Goal: Task Accomplishment & Management: Use online tool/utility

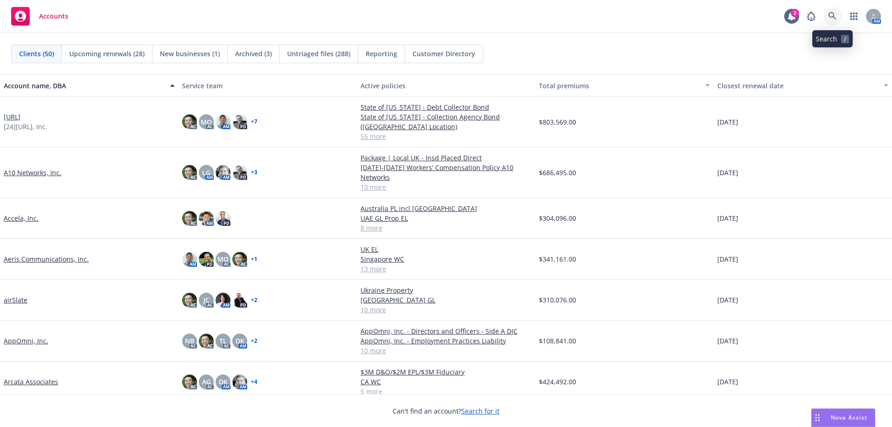
click at [833, 16] on icon at bounding box center [832, 16] width 8 height 8
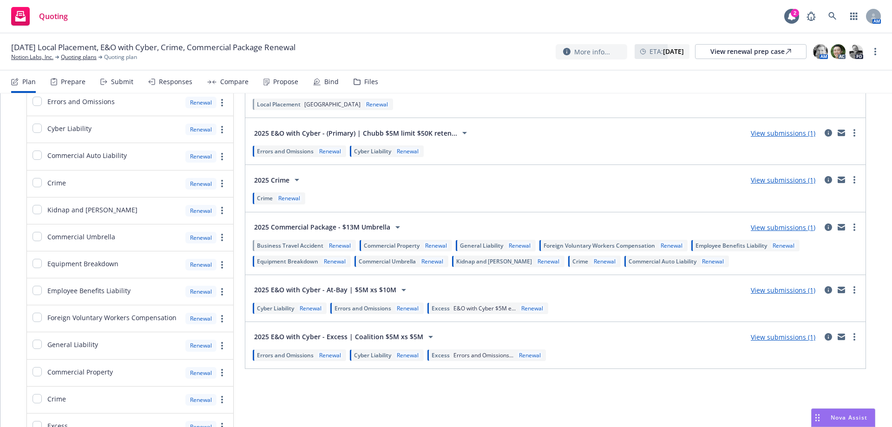
scroll to position [93, 0]
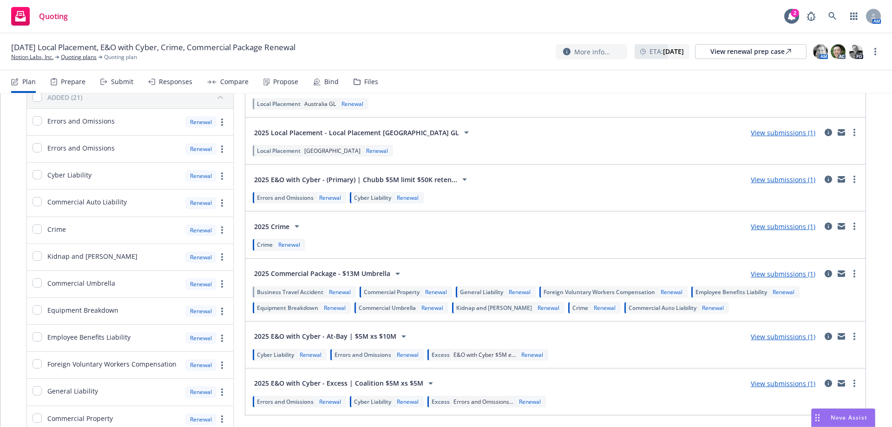
click at [789, 173] on div "2025 E&O with Cyber - (Primary) | Chubb $5M limit $50K reten... View submission…" at bounding box center [555, 179] width 609 height 19
click at [784, 177] on link "View submissions (1)" at bounding box center [783, 179] width 65 height 9
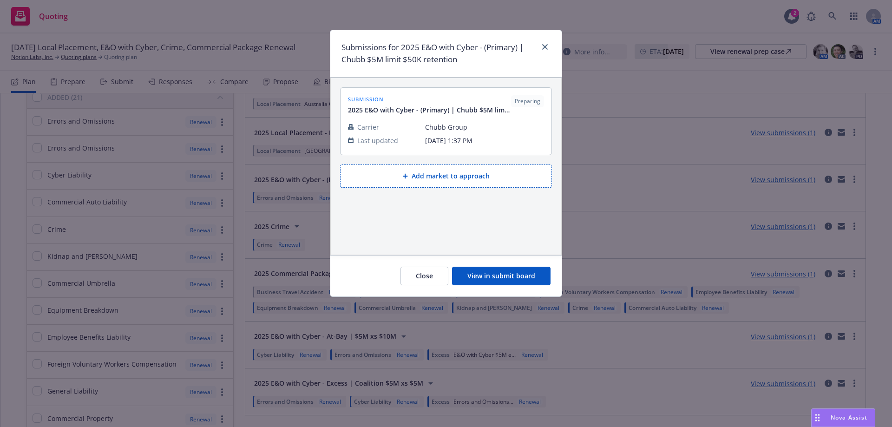
click at [464, 275] on button "View in submit board" at bounding box center [501, 276] width 98 height 19
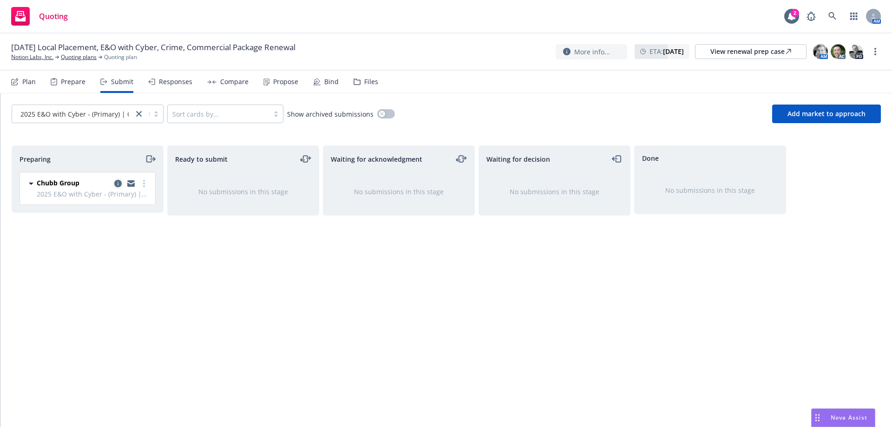
click at [115, 186] on icon "copy logging email" at bounding box center [117, 183] width 7 height 7
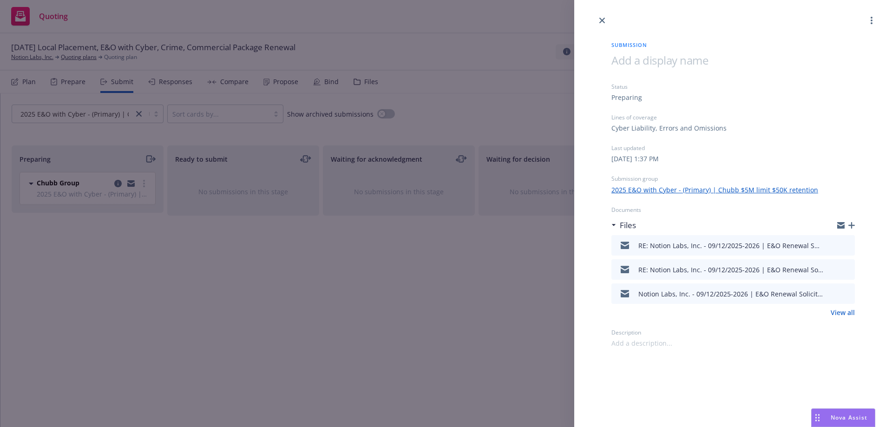
click at [849, 244] on icon "preview file" at bounding box center [846, 245] width 8 height 7
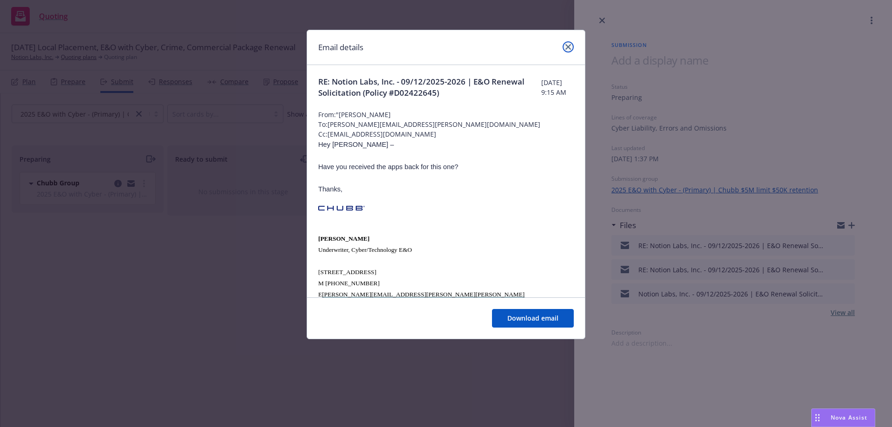
click at [571, 47] on link "close" at bounding box center [567, 46] width 11 height 11
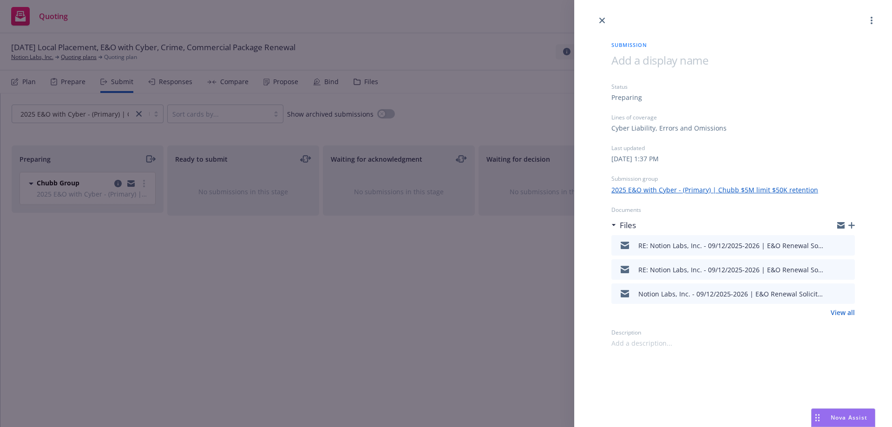
click at [845, 309] on link "View all" at bounding box center [842, 312] width 24 height 10
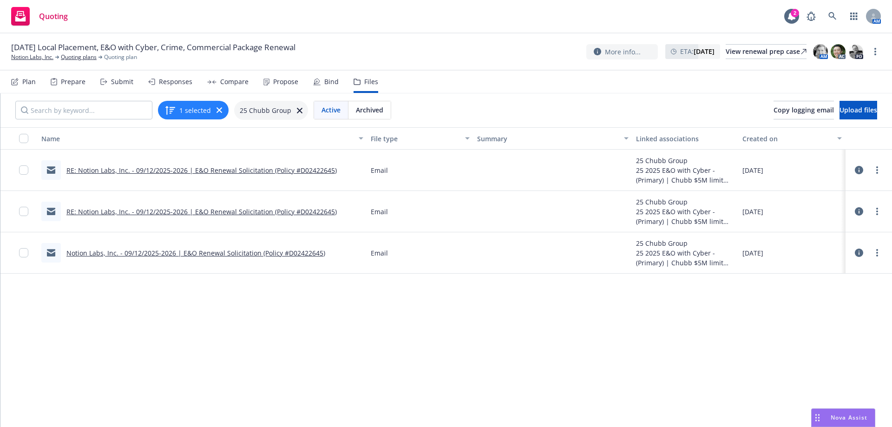
click at [243, 212] on link "RE: Notion Labs, Inc. - 09/12/2025-2026 | E&O Renewal Solicitation (Policy #D02…" at bounding box center [201, 211] width 270 height 9
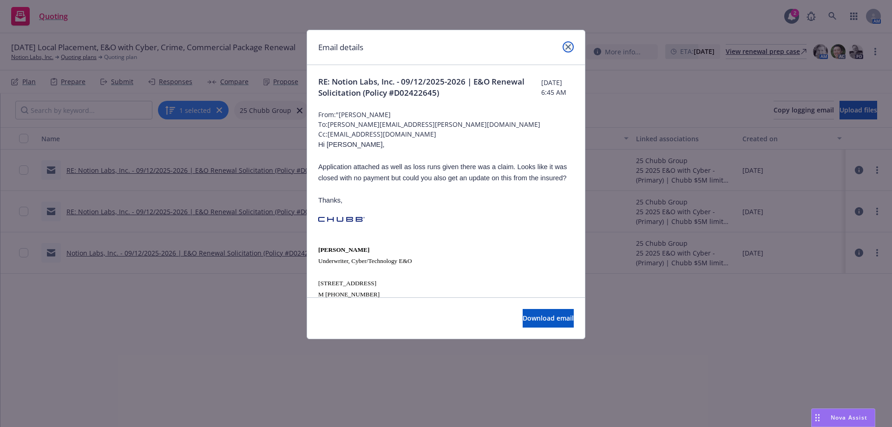
click at [572, 46] on link "close" at bounding box center [567, 46] width 11 height 11
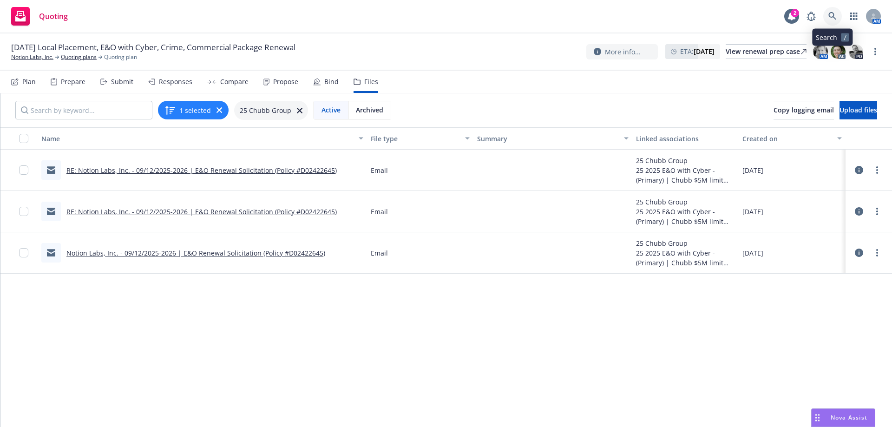
click at [833, 18] on icon at bounding box center [832, 16] width 8 height 8
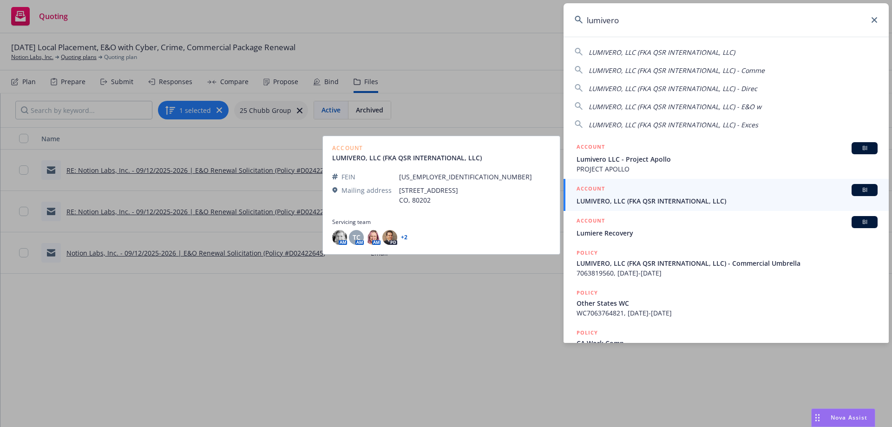
type input "lumivero"
click at [716, 195] on div "ACCOUNT BI" at bounding box center [726, 190] width 301 height 12
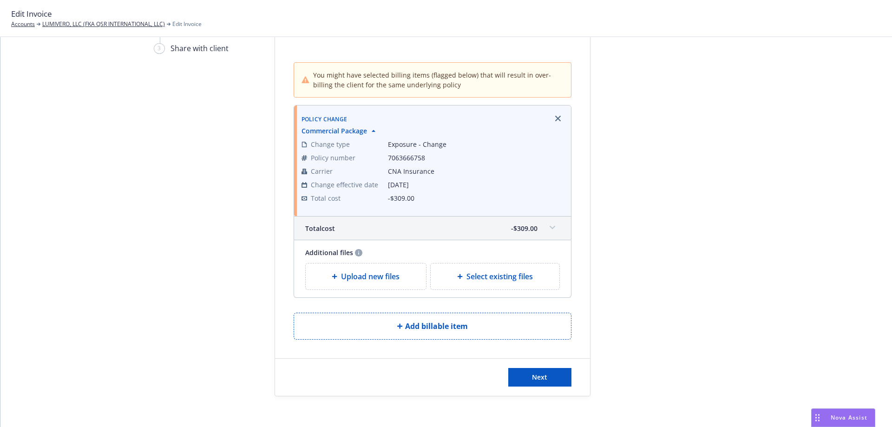
scroll to position [75, 0]
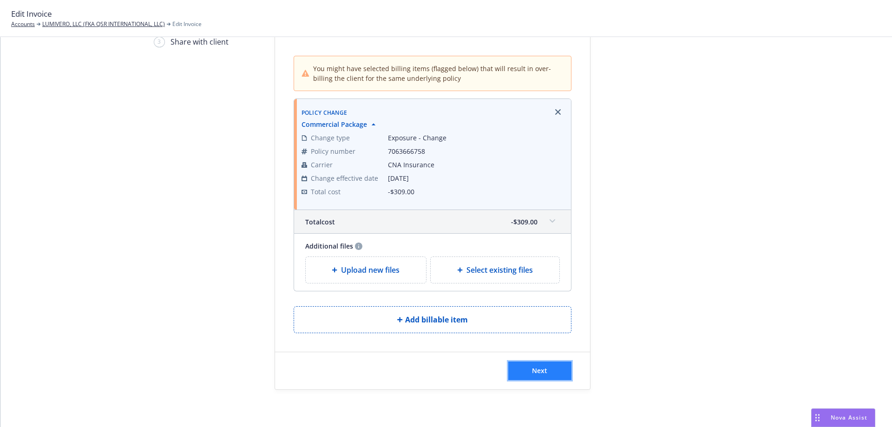
click at [566, 365] on button "Next" at bounding box center [539, 370] width 63 height 19
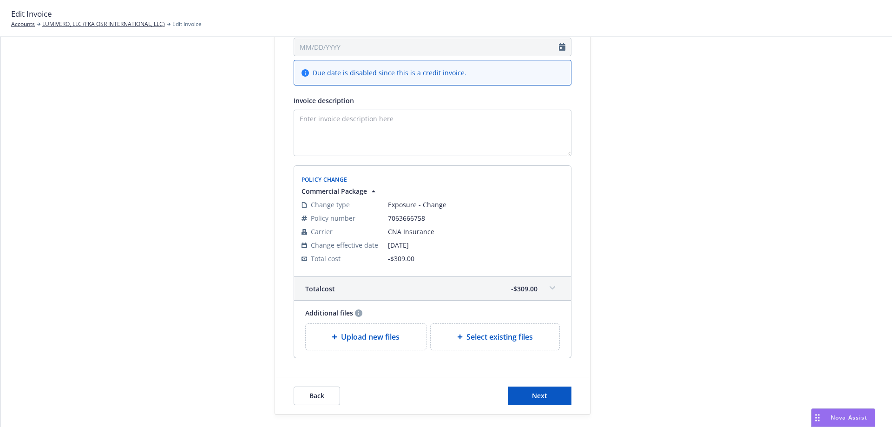
scroll to position [168, 0]
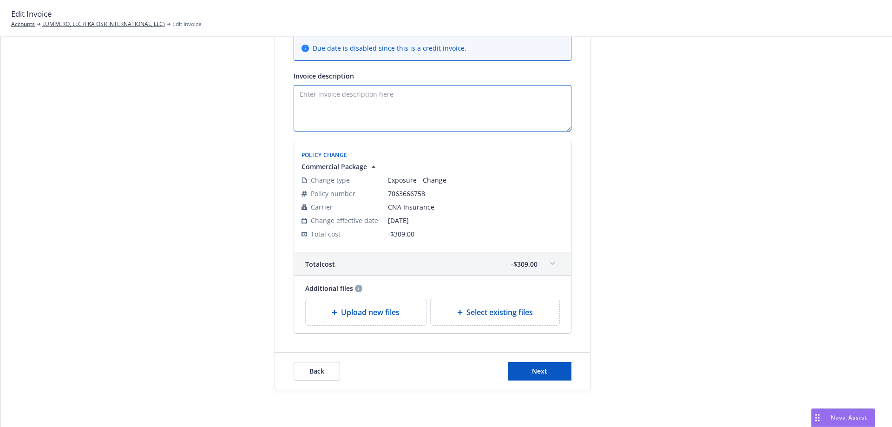
click at [406, 103] on textarea "Invoice description" at bounding box center [433, 108] width 278 height 46
paste textarea "Return premium due to REASON. Payment will be remitted upon receipt from the ca…"
click at [373, 93] on textarea "Return premium due to REASON. Payment will be remitted upon receipt from the ca…" at bounding box center [433, 108] width 278 height 46
click at [417, 95] on textarea "Return premium due to amending GL . Payment will be remitted upon receipt from …" at bounding box center [433, 108] width 278 height 46
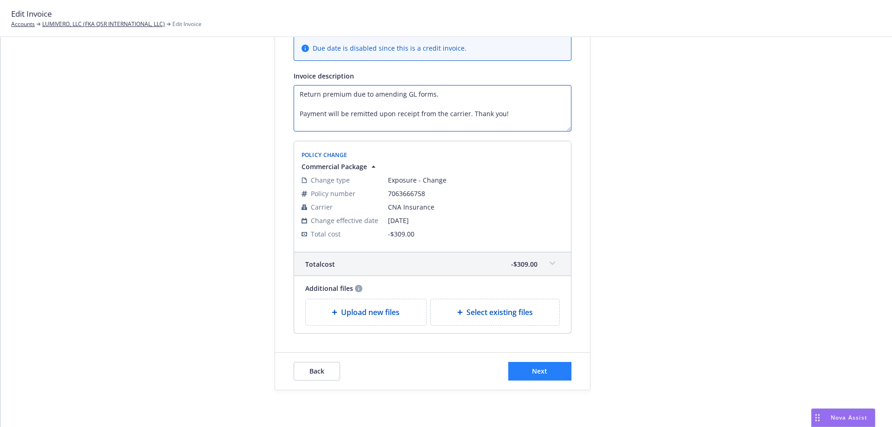
type textarea "Return premium due to amending GL forms. Payment will be remitted upon receipt …"
click at [549, 369] on button "Next" at bounding box center [539, 371] width 63 height 19
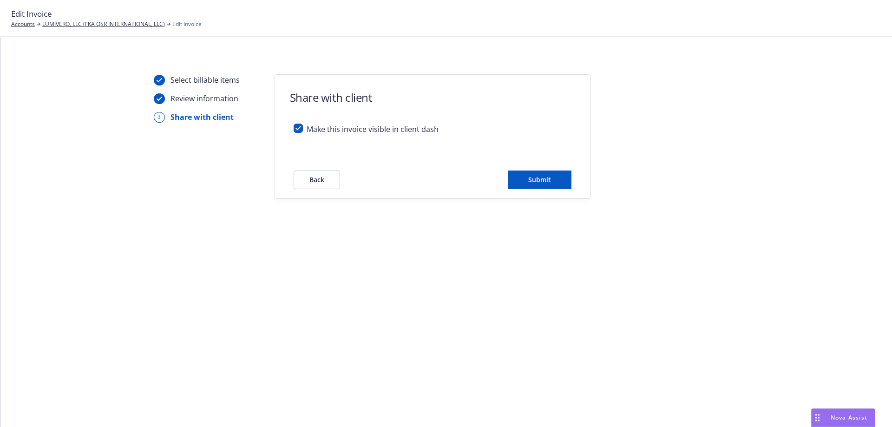
scroll to position [0, 0]
click at [549, 189] on div "Back Submit" at bounding box center [432, 179] width 315 height 37
click at [549, 187] on button "Submit" at bounding box center [539, 179] width 63 height 19
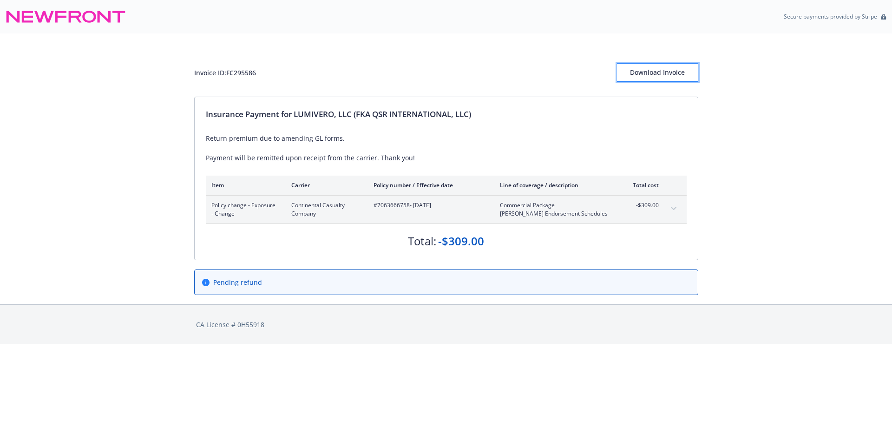
click at [650, 76] on div "Download Invoice" at bounding box center [657, 73] width 81 height 18
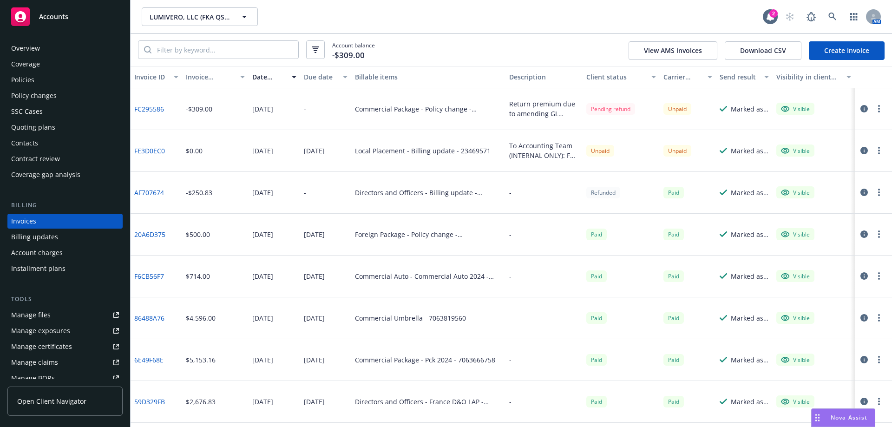
click at [846, 42] on link "Create Invoice" at bounding box center [847, 50] width 76 height 19
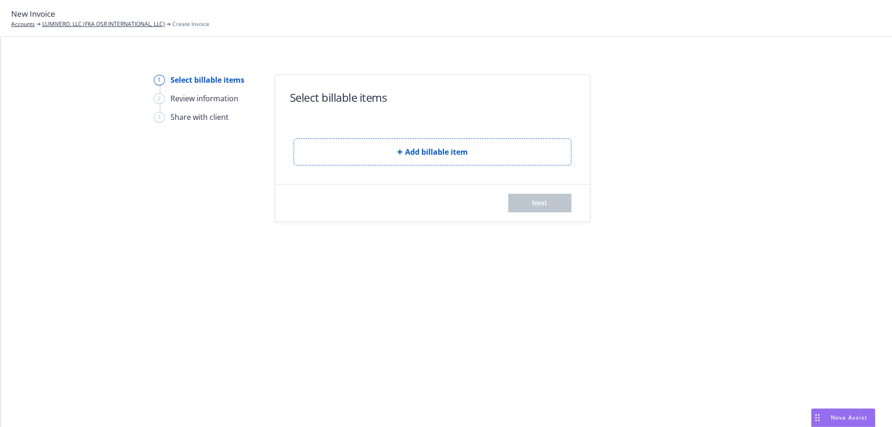
click at [366, 156] on button "Add billable item" at bounding box center [433, 151] width 278 height 27
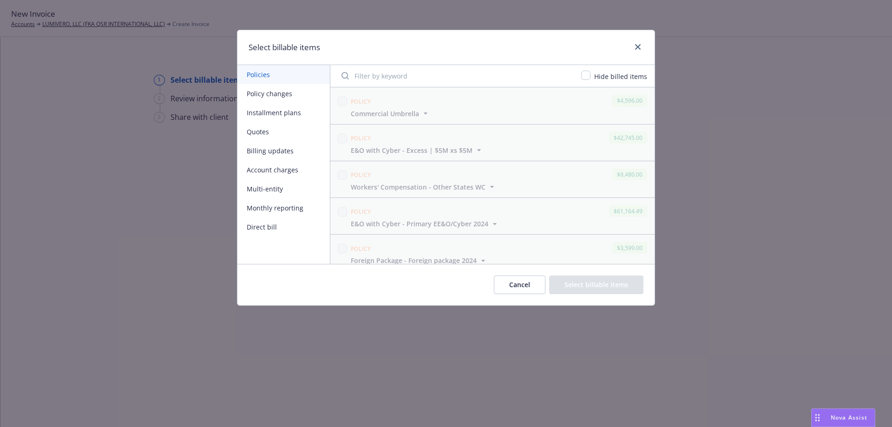
click at [295, 98] on button "Policy changes" at bounding box center [283, 93] width 92 height 19
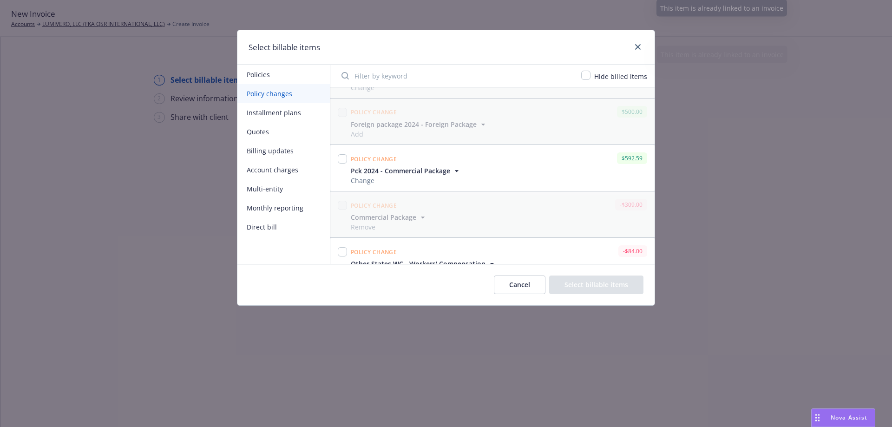
scroll to position [149, 0]
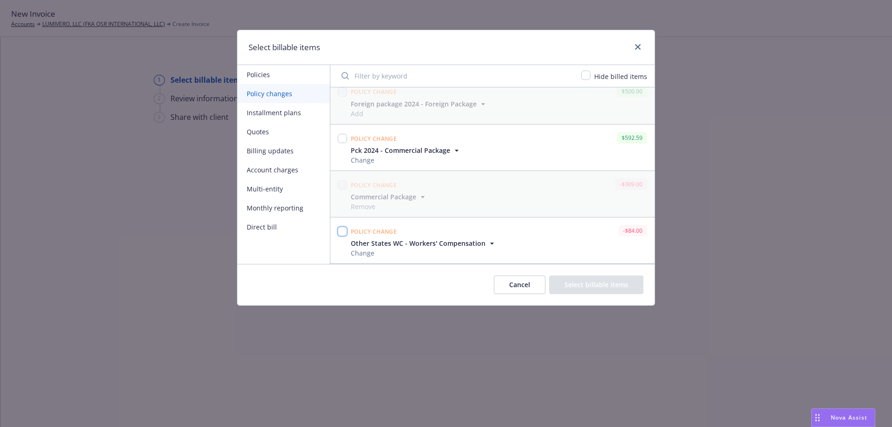
click at [340, 230] on input "checkbox" at bounding box center [342, 231] width 9 height 9
checkbox input "true"
click at [618, 292] on button "Select billable items" at bounding box center [596, 284] width 94 height 19
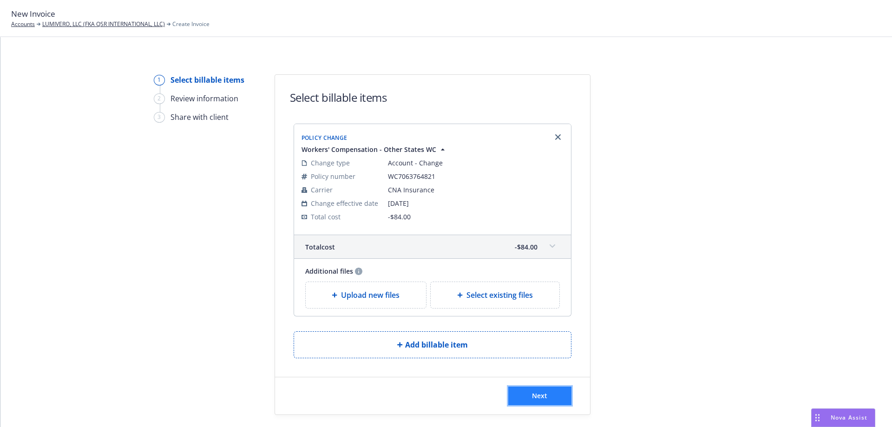
click at [547, 398] on button "Next" at bounding box center [539, 395] width 63 height 19
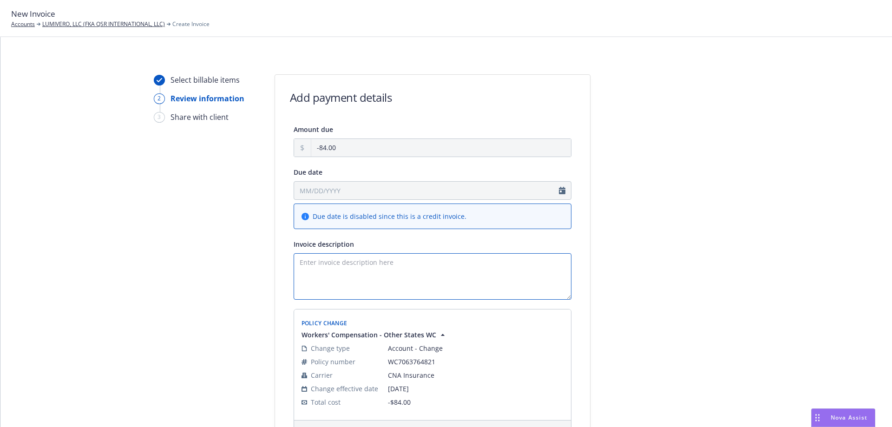
click at [369, 278] on textarea "Invoice description" at bounding box center [433, 276] width 278 height 46
paste textarea "Return premium due to REASON. Payment will be remitted upon receipt from the ca…"
click at [387, 260] on textarea "Return premium due to REASON. Payment will be remitted upon receipt from the ca…" at bounding box center [433, 276] width 278 height 46
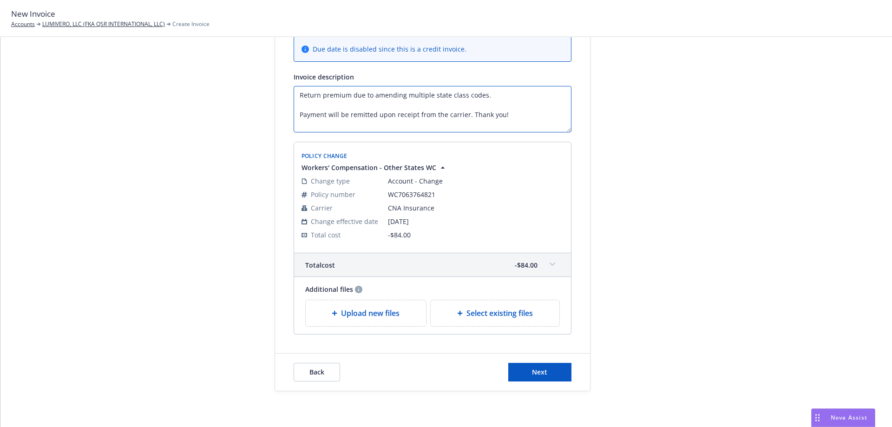
scroll to position [169, 0]
type textarea "Return premium due to amending multiple state class codes. Payment will be remi…"
click at [549, 373] on button "Next" at bounding box center [539, 370] width 63 height 19
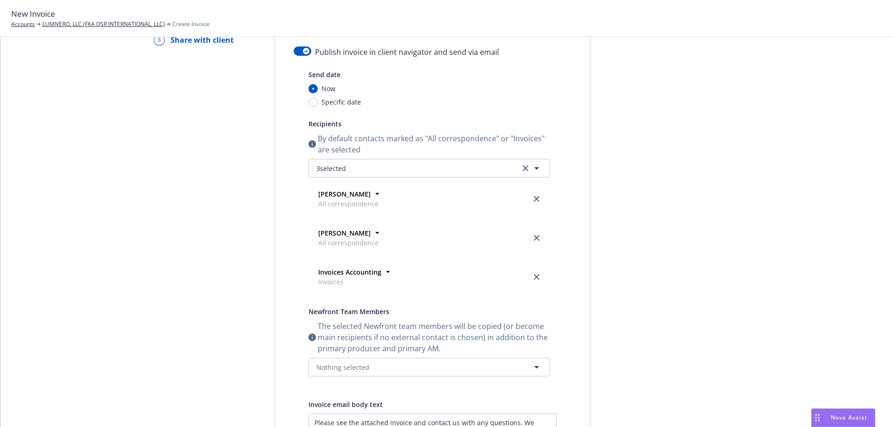
scroll to position [76, 0]
click at [304, 55] on button "button" at bounding box center [303, 52] width 18 height 9
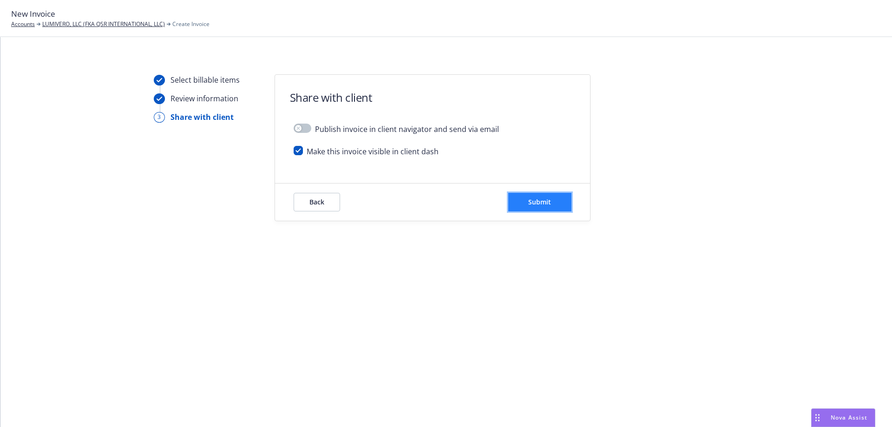
click at [550, 197] on button "Submit" at bounding box center [539, 202] width 63 height 19
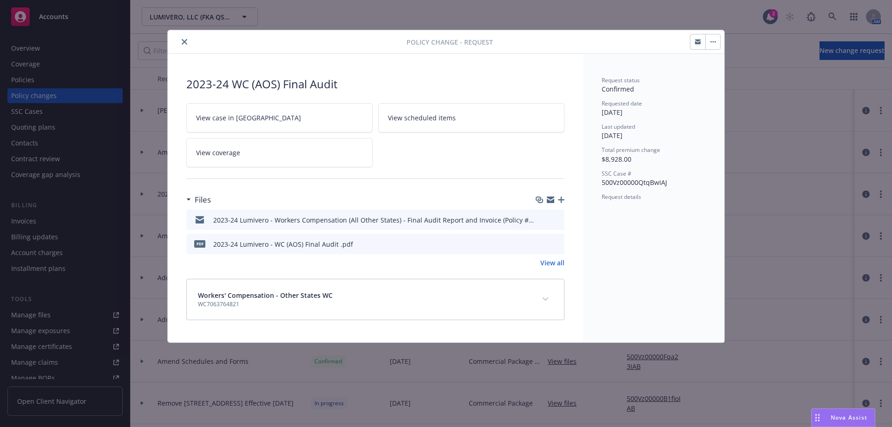
click at [179, 40] on button "close" at bounding box center [184, 41] width 11 height 11
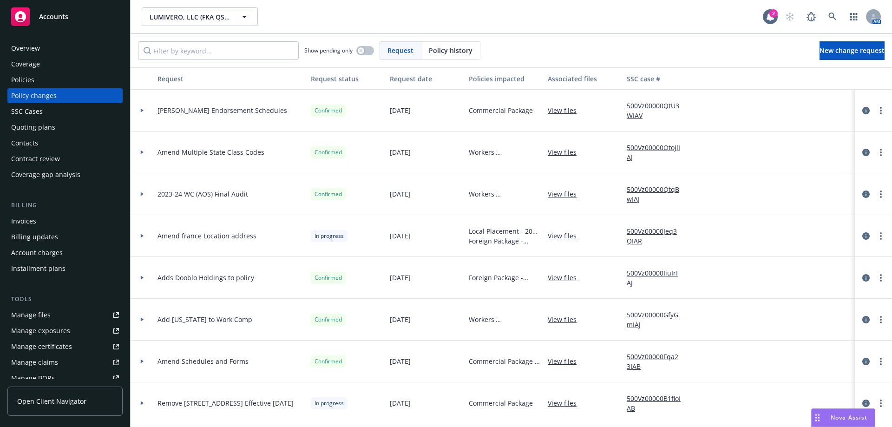
click at [73, 78] on div "Policies" at bounding box center [65, 79] width 108 height 15
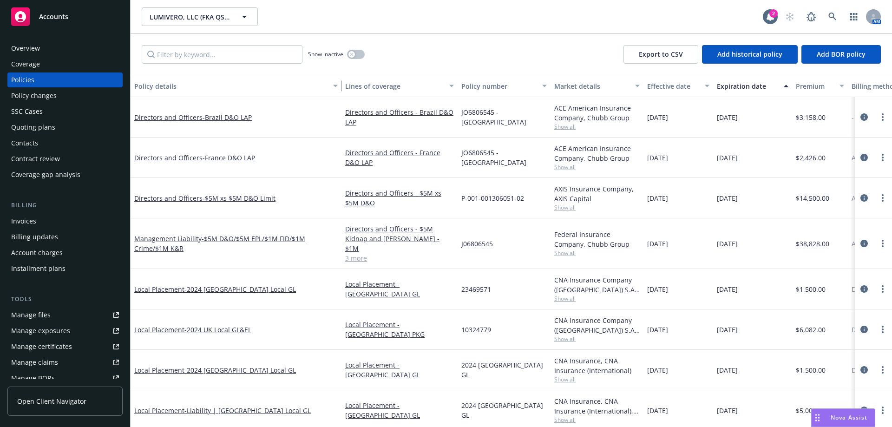
drag, startPoint x: 197, startPoint y: 83, endPoint x: 339, endPoint y: 81, distance: 141.7
click at [339, 81] on div "button" at bounding box center [336, 85] width 5 height 21
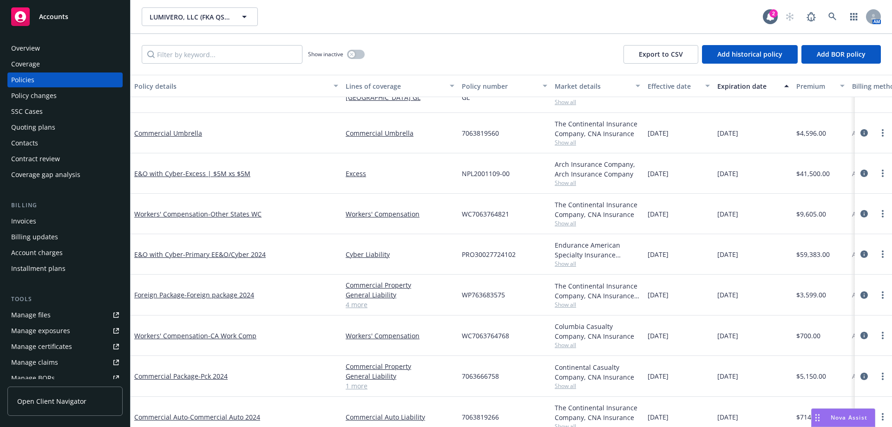
scroll to position [302, 0]
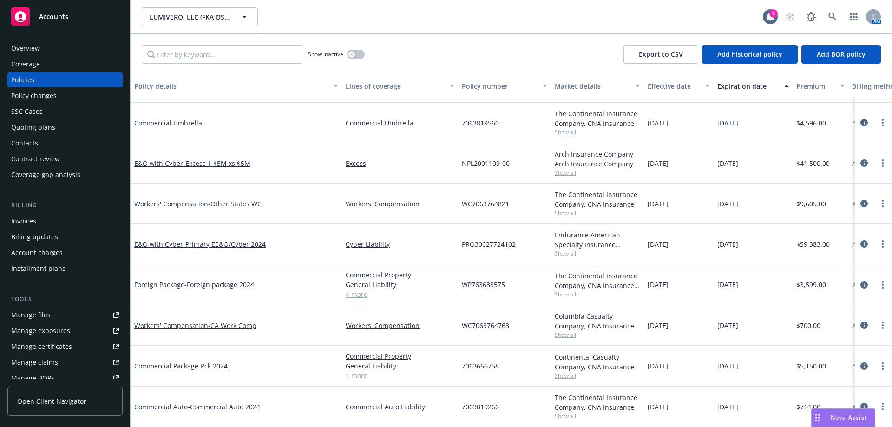
click at [506, 201] on span "WC7063764821" at bounding box center [485, 204] width 47 height 10
click at [255, 199] on span "- Other States WC" at bounding box center [234, 203] width 53 height 9
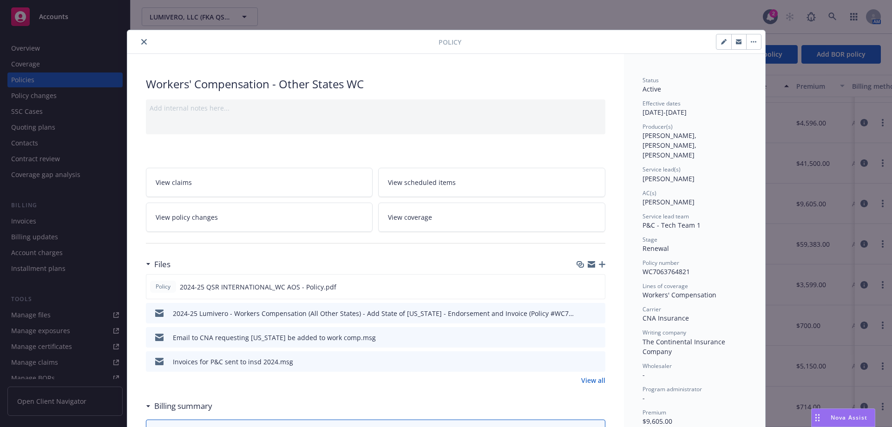
scroll to position [186, 0]
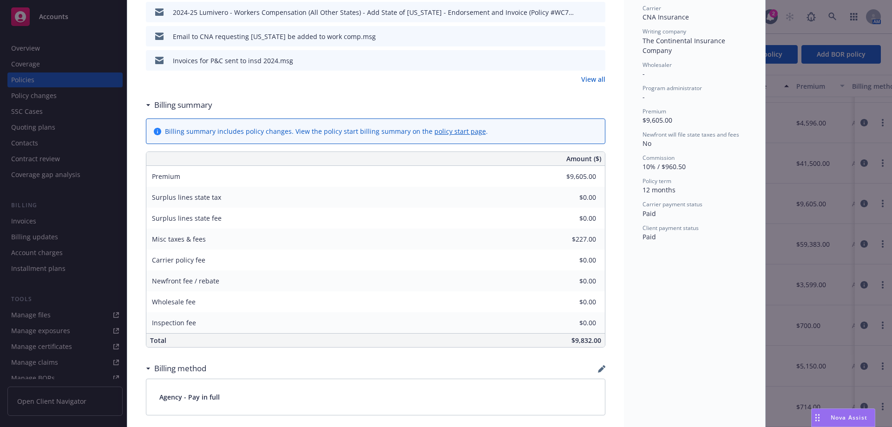
scroll to position [325, 0]
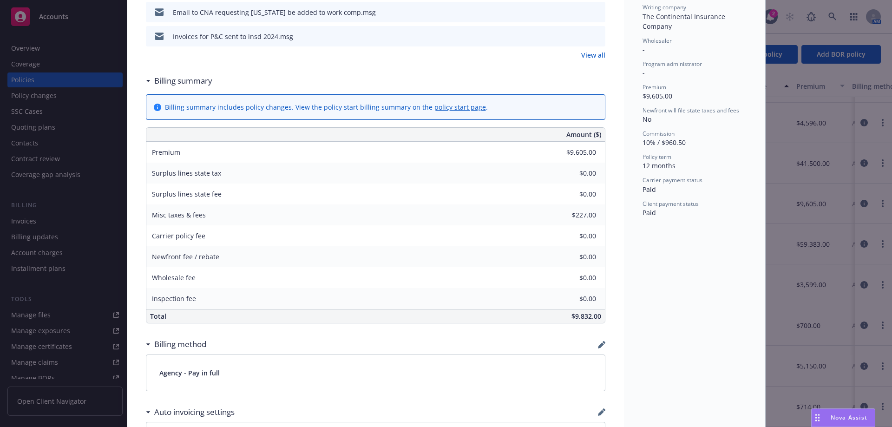
click at [175, 235] on span "Carrier policy fee" at bounding box center [178, 235] width 53 height 9
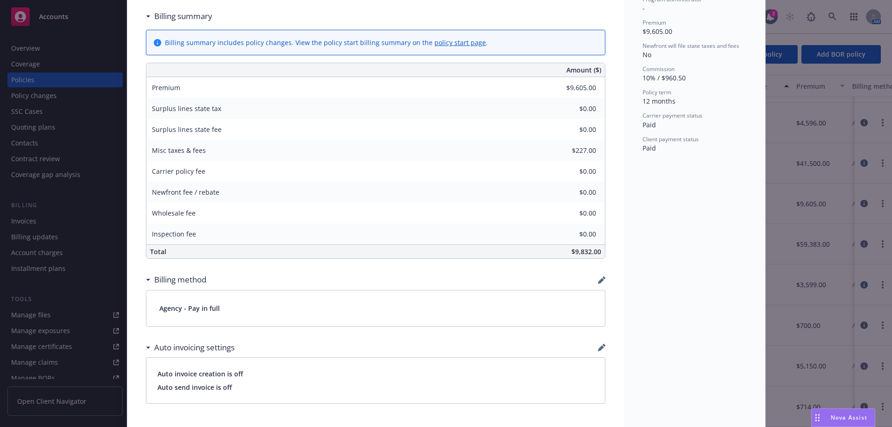
scroll to position [279, 0]
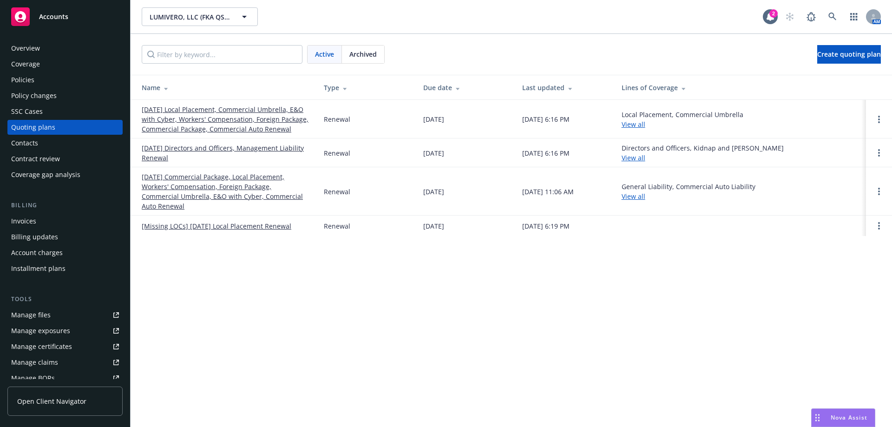
click at [277, 181] on link "[DATE] Commercial Package, Local Placement, Workers' Compensation, Foreign Pack…" at bounding box center [225, 191] width 167 height 39
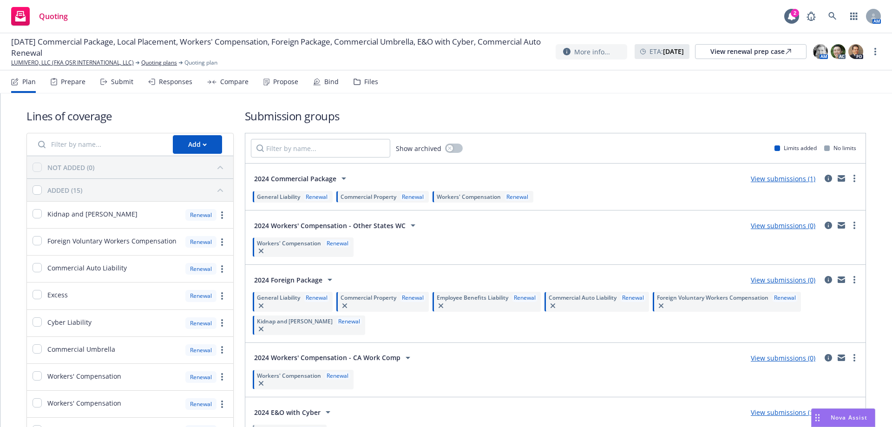
click at [365, 86] on div "Files" at bounding box center [365, 82] width 25 height 22
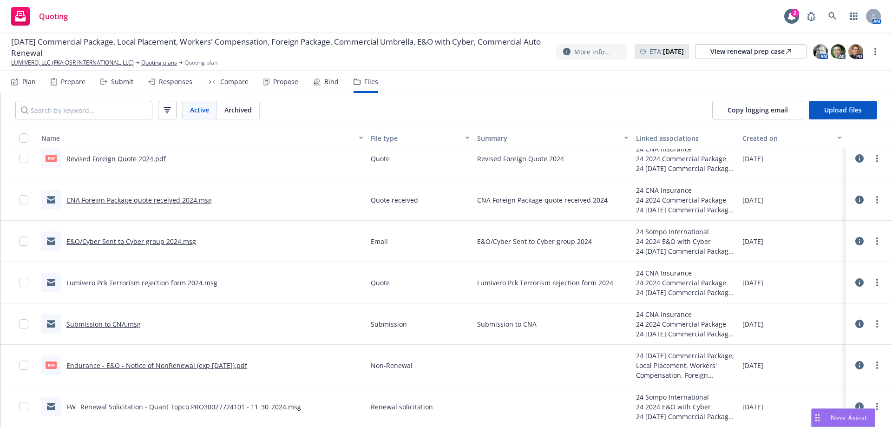
scroll to position [53, 0]
click at [119, 327] on link "Submission to CNA.msg" at bounding box center [103, 323] width 74 height 9
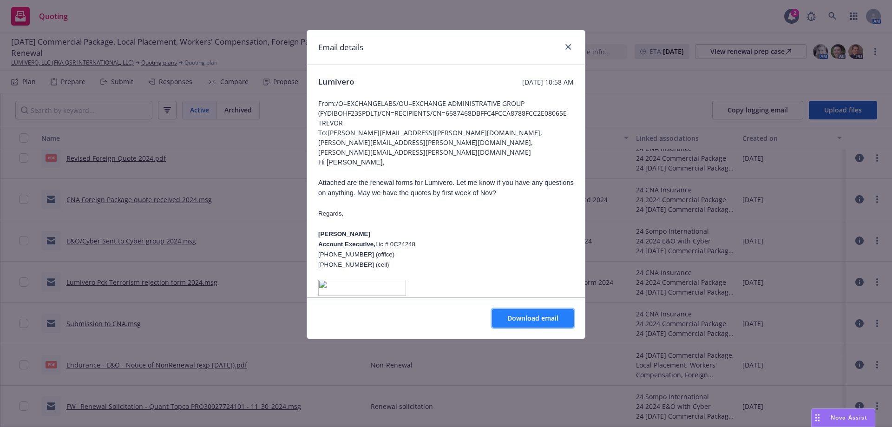
click at [523, 319] on span "Download email" at bounding box center [532, 318] width 51 height 9
click at [565, 48] on icon "close" at bounding box center [568, 47] width 6 height 6
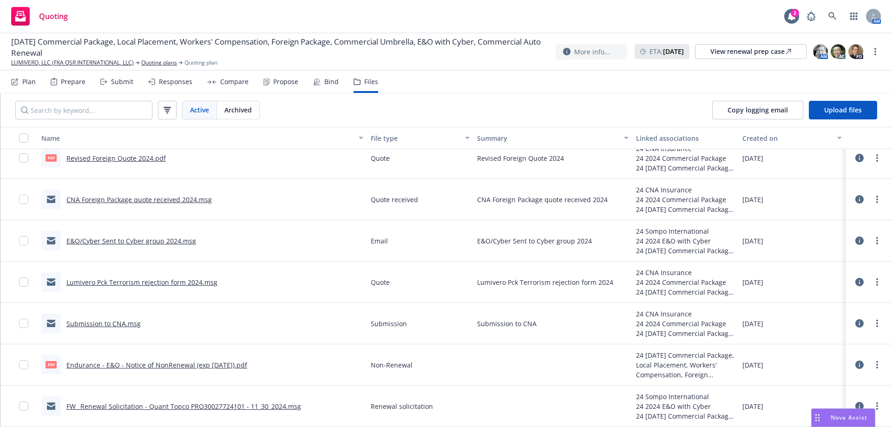
click at [131, 321] on link "Submission to CNA.msg" at bounding box center [103, 323] width 74 height 9
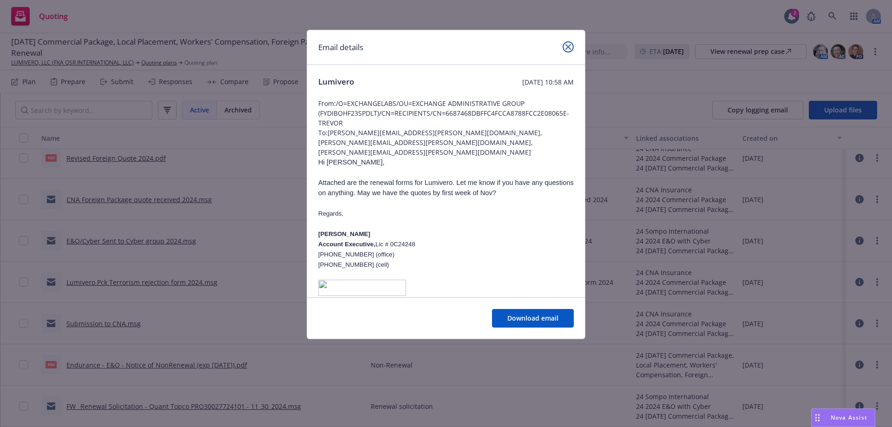
click at [564, 49] on link "close" at bounding box center [567, 46] width 11 height 11
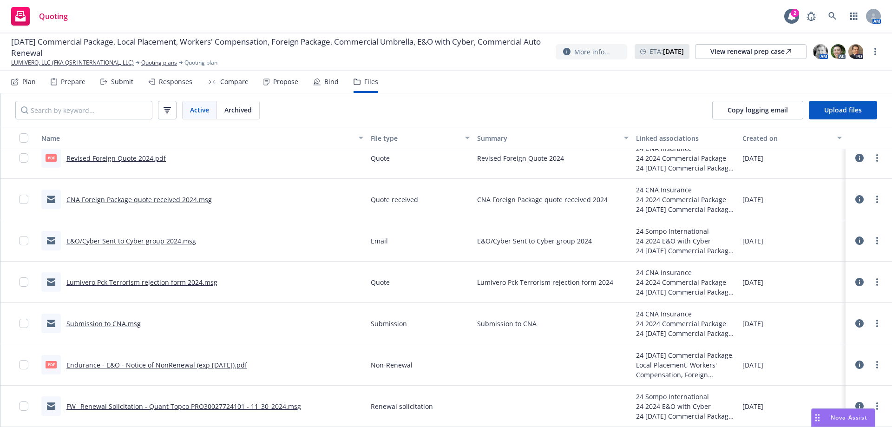
click at [124, 324] on link "Submission to CNA.msg" at bounding box center [103, 323] width 74 height 9
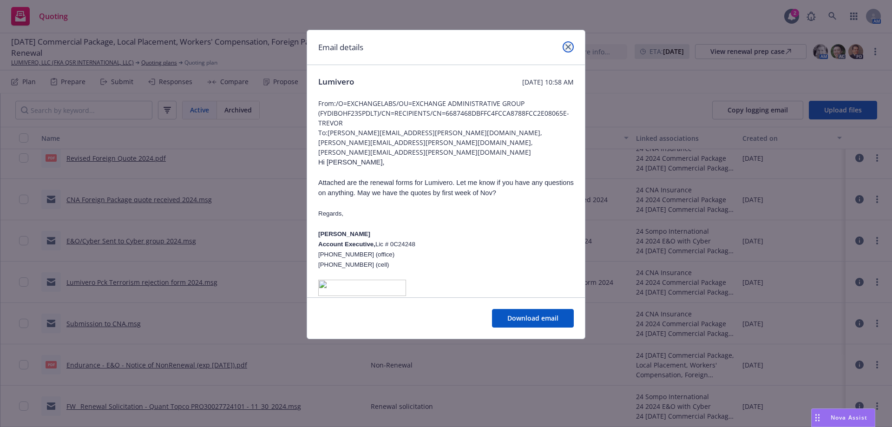
click at [568, 46] on icon "close" at bounding box center [568, 47] width 6 height 6
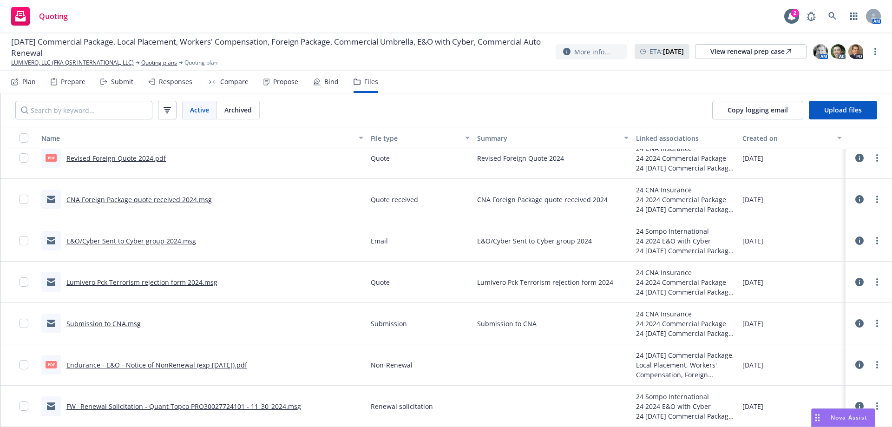
click at [187, 279] on link "Lumivero Pck Terrorism rejection form 2024.msg" at bounding box center [141, 282] width 151 height 9
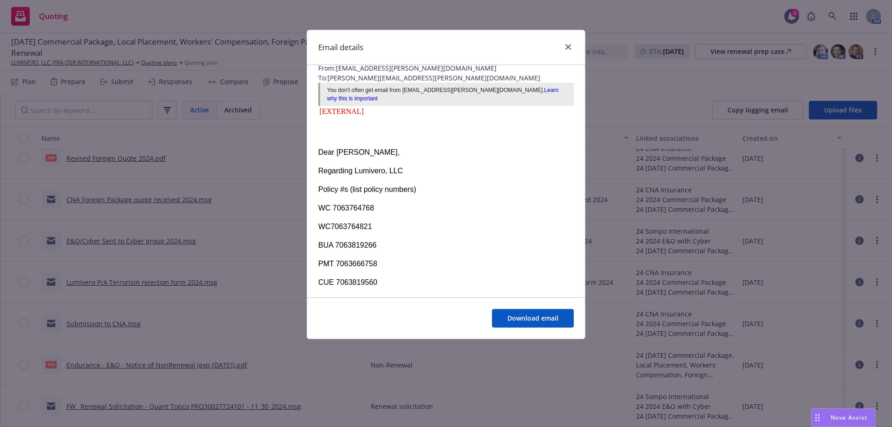
scroll to position [0, 0]
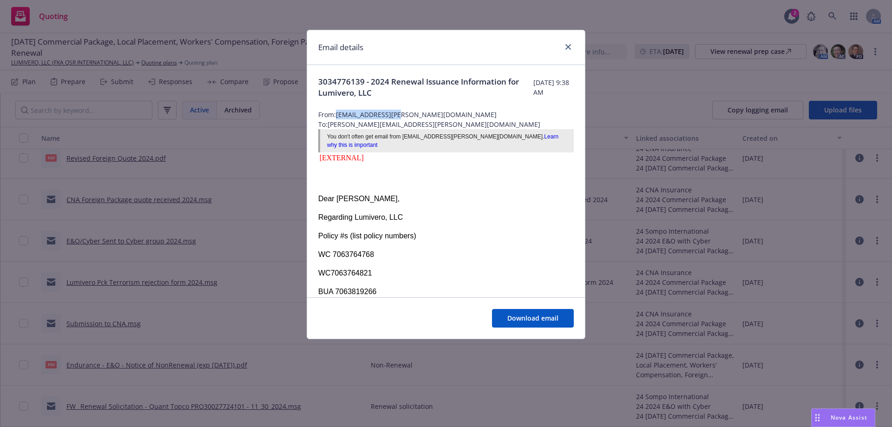
drag, startPoint x: 410, startPoint y: 111, endPoint x: 339, endPoint y: 111, distance: 71.1
click at [339, 111] on span "From: Rana.Berry@cna.com" at bounding box center [445, 115] width 255 height 10
copy span "Rana.Berry@cna.com"
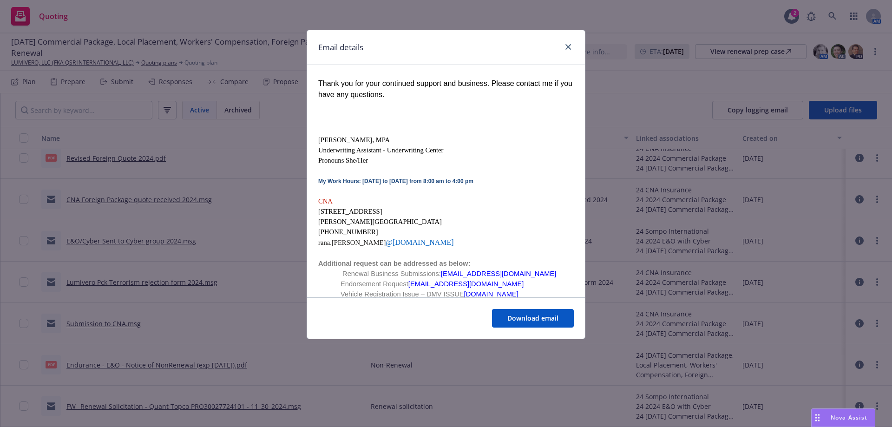
scroll to position [557, 0]
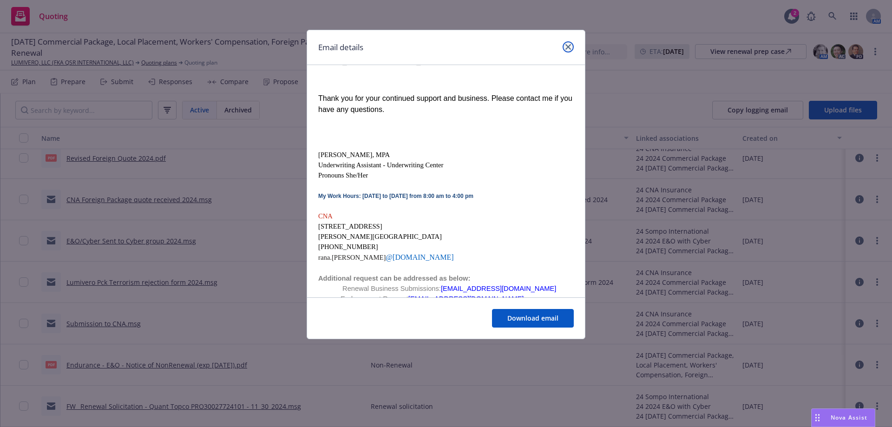
click at [569, 42] on link "close" at bounding box center [567, 46] width 11 height 11
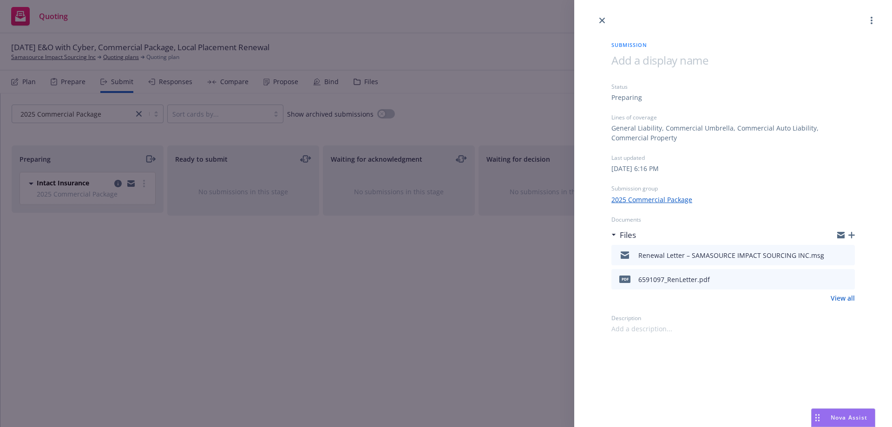
click at [343, 47] on div "Submission Status Preparing Lines of coverage General Liability, Commercial Umb…" at bounding box center [446, 213] width 892 height 427
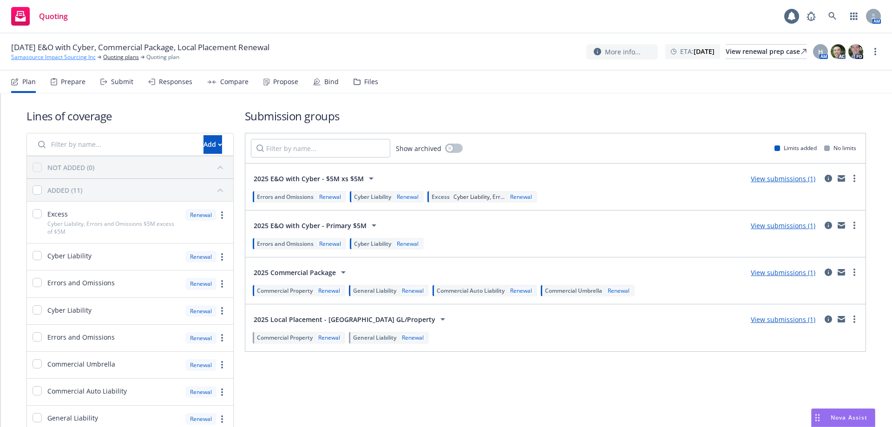
click at [78, 60] on link "Samasource Impact Sourcing Inc" at bounding box center [53, 57] width 85 height 8
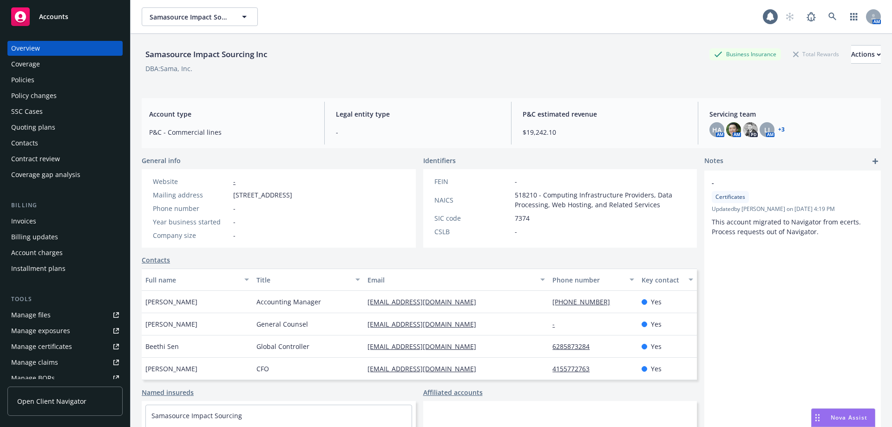
click at [72, 86] on div "Policies" at bounding box center [65, 79] width 108 height 15
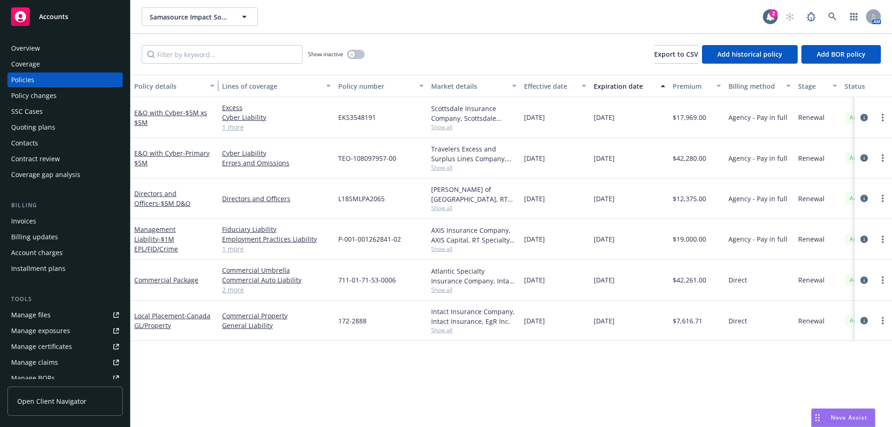
drag, startPoint x: 194, startPoint y: 83, endPoint x: 212, endPoint y: 79, distance: 18.4
click at [212, 79] on div "button" at bounding box center [213, 85] width 5 height 21
drag, startPoint x: 399, startPoint y: 283, endPoint x: 333, endPoint y: 286, distance: 66.0
click at [333, 286] on div "Commercial Package Commercial Umbrella Commercial Auto Liability Commercial Pro…" at bounding box center [588, 280] width 915 height 41
copy div "711-01-71-53-0006"
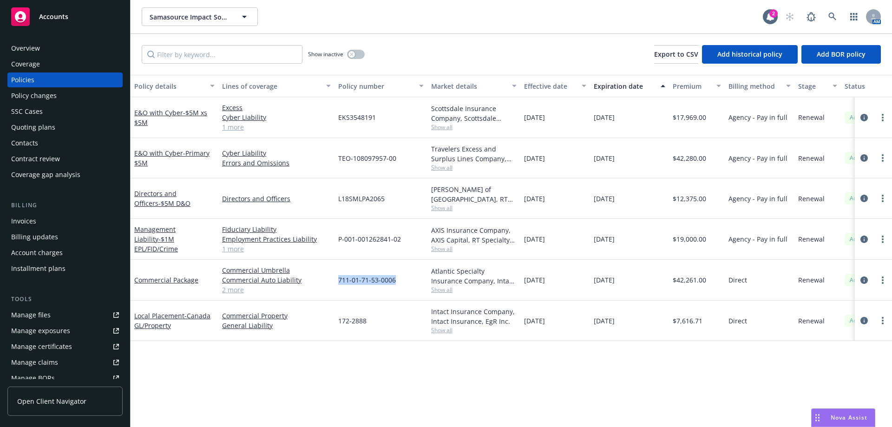
copy div "711-01-71-53-0006"
drag, startPoint x: 867, startPoint y: 373, endPoint x: 608, endPoint y: 364, distance: 258.9
click at [867, 373] on div "Policy details Lines of coverage Policy number Market details Effective date Ex…" at bounding box center [511, 251] width 761 height 352
drag, startPoint x: 396, startPoint y: 283, endPoint x: 340, endPoint y: 281, distance: 56.2
click at [340, 281] on div "711-01-71-53-0006" at bounding box center [380, 280] width 93 height 41
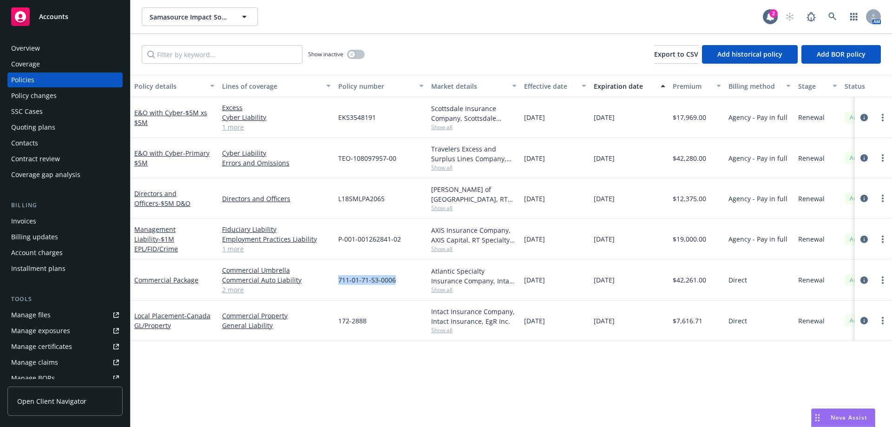
copy span "711-01-71-53-0006"
drag, startPoint x: 401, startPoint y: 161, endPoint x: 333, endPoint y: 157, distance: 67.9
click at [333, 157] on div "E&O with Cyber - Primary $5M Cyber Liability Errors and Omissions TEO-108097957…" at bounding box center [588, 158] width 915 height 40
click at [333, 157] on div "Cyber Liability Errors and Omissions" at bounding box center [276, 158] width 116 height 40
drag, startPoint x: 383, startPoint y: 157, endPoint x: 350, endPoint y: 159, distance: 33.5
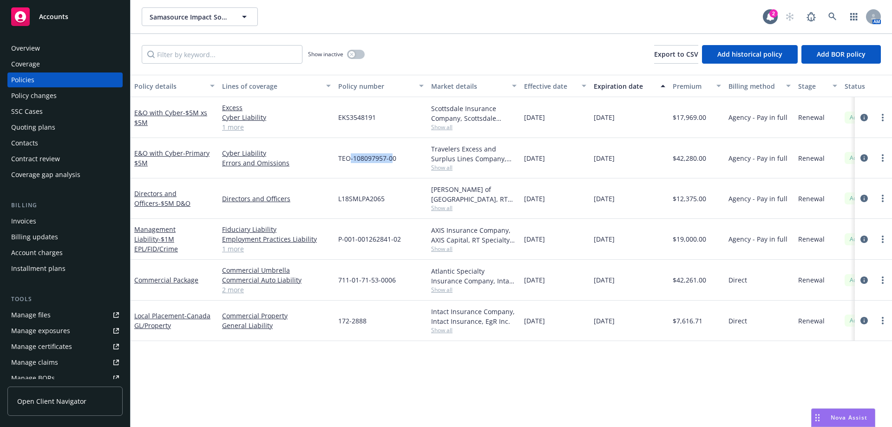
click at [350, 159] on span "TEO-108097957-00" at bounding box center [367, 158] width 58 height 10
drag, startPoint x: 396, startPoint y: 159, endPoint x: 340, endPoint y: 159, distance: 56.7
click at [340, 159] on div "TEO-108097957-00" at bounding box center [380, 158] width 93 height 40
copy span "TEO-108097957-00"
click at [349, 113] on span "EKS3548191" at bounding box center [357, 117] width 38 height 10
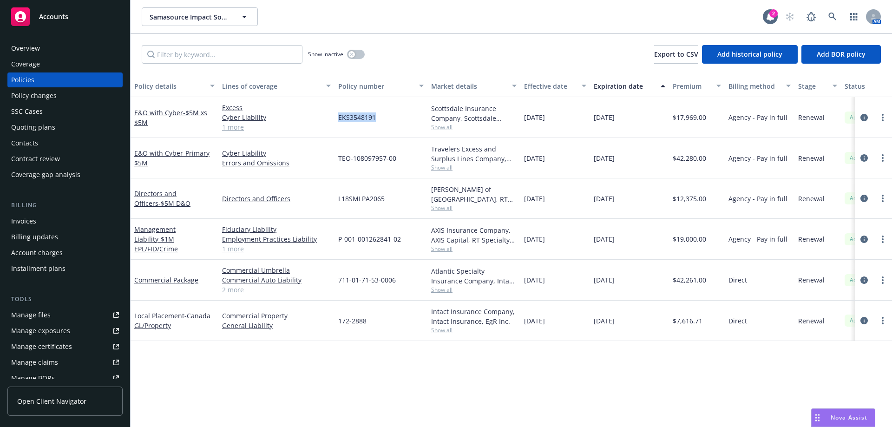
click at [349, 113] on span "EKS3548191" at bounding box center [357, 117] width 38 height 10
copy span "EKS3548191"
click at [52, 311] on link "Manage files" at bounding box center [64, 314] width 115 height 15
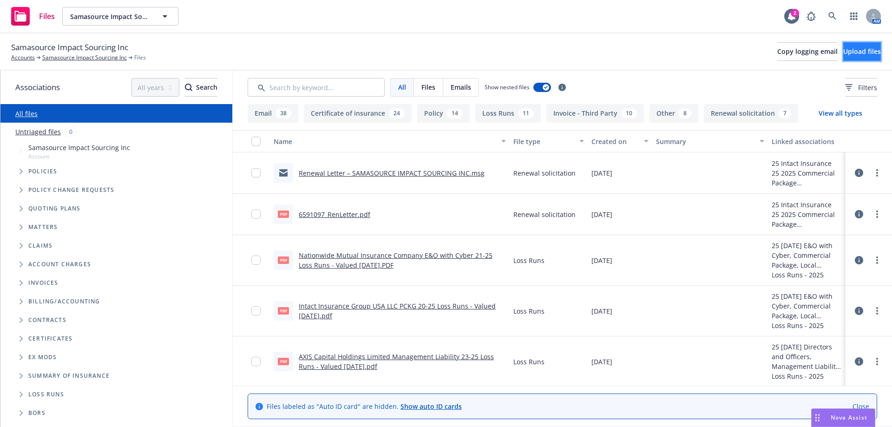
click at [843, 51] on button "Upload files" at bounding box center [862, 51] width 38 height 19
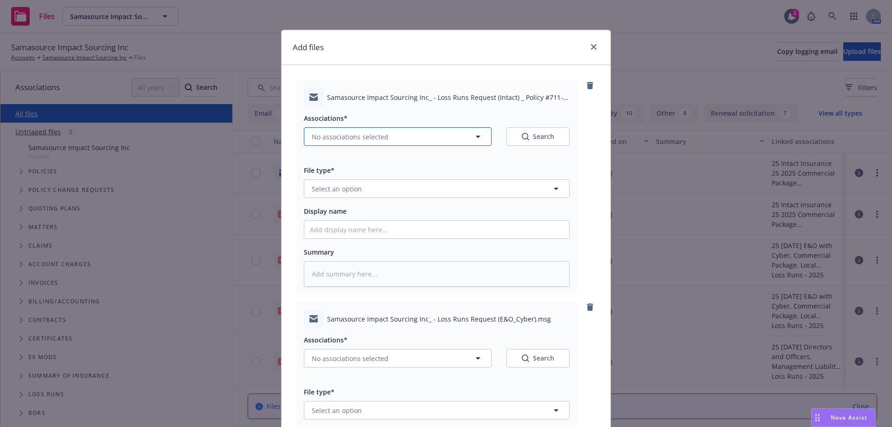
click at [346, 140] on span "No associations selected" at bounding box center [350, 137] width 77 height 10
type textarea "x"
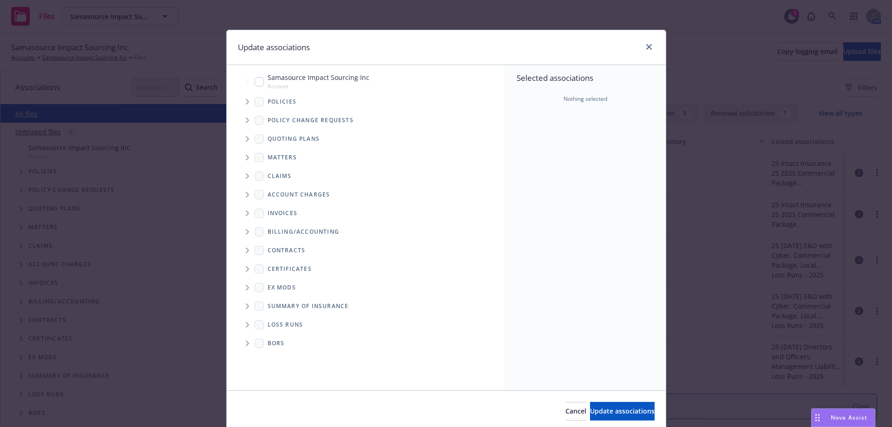
click at [255, 81] on input "Tree Example" at bounding box center [259, 81] width 9 height 9
checkbox input "true"
click at [631, 422] on div "Cancel Update associations" at bounding box center [446, 410] width 439 height 41
click at [631, 409] on span "Update associations" at bounding box center [622, 410] width 65 height 9
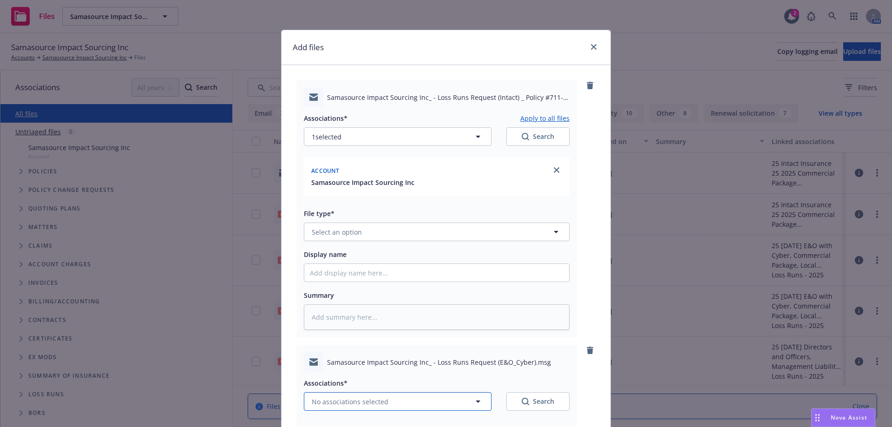
click at [363, 399] on span "No associations selected" at bounding box center [350, 402] width 77 height 10
type textarea "x"
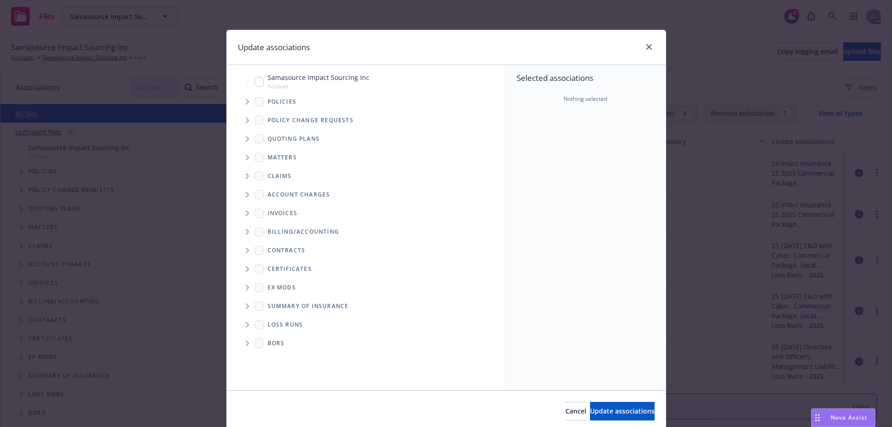
click at [255, 84] on input "Tree Example" at bounding box center [259, 81] width 9 height 9
checkbox input "true"
click at [590, 411] on button "Update associations" at bounding box center [622, 411] width 65 height 19
type textarea "x"
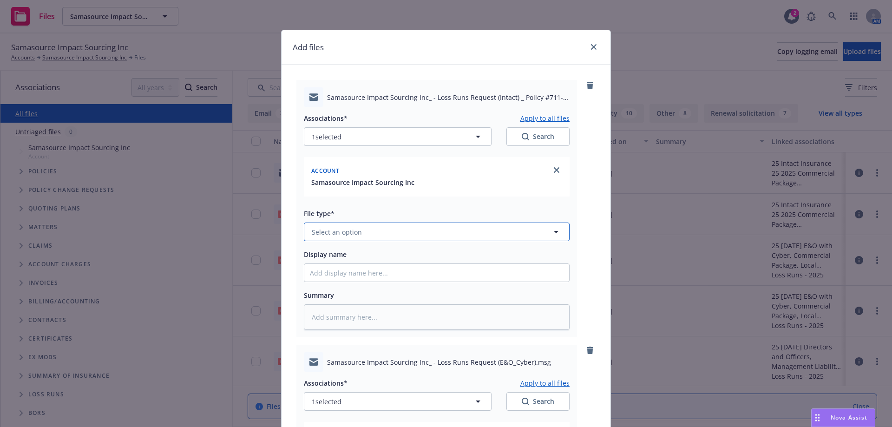
click at [364, 234] on button "Select an option" at bounding box center [437, 231] width 266 height 19
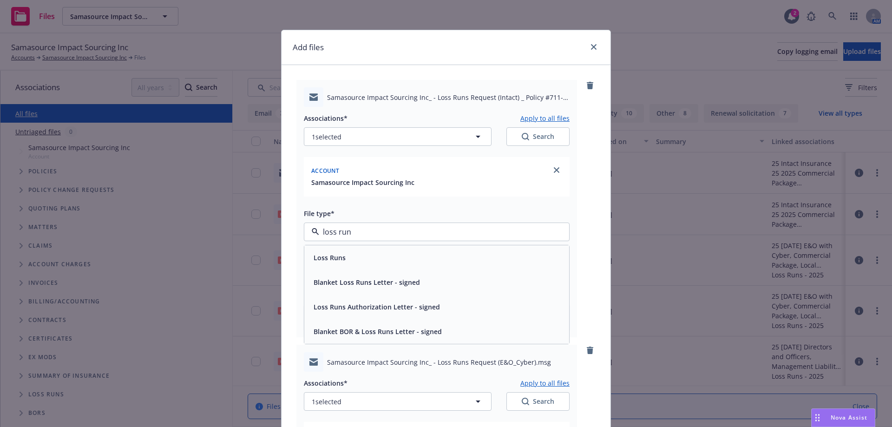
type input "loss run"
type textarea "x"
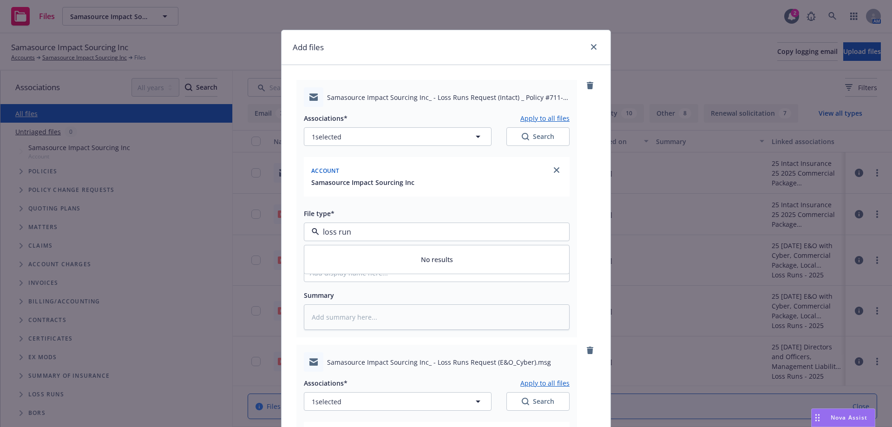
type input "loss run"
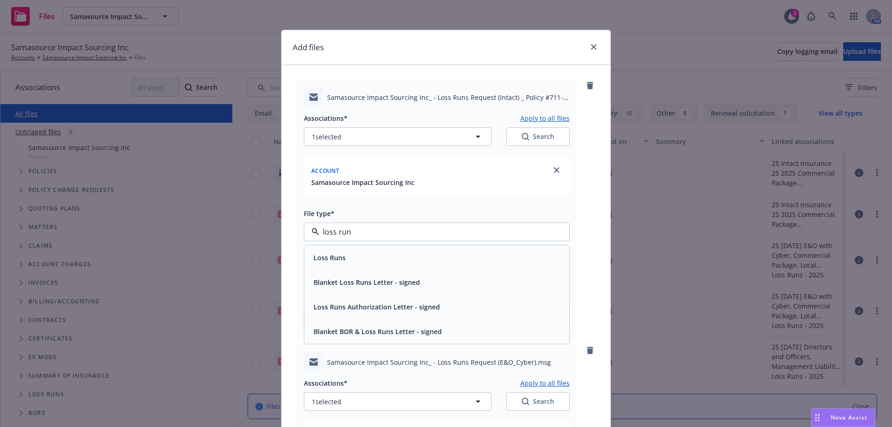
click at [366, 253] on div "Loss Runs" at bounding box center [437, 257] width 254 height 13
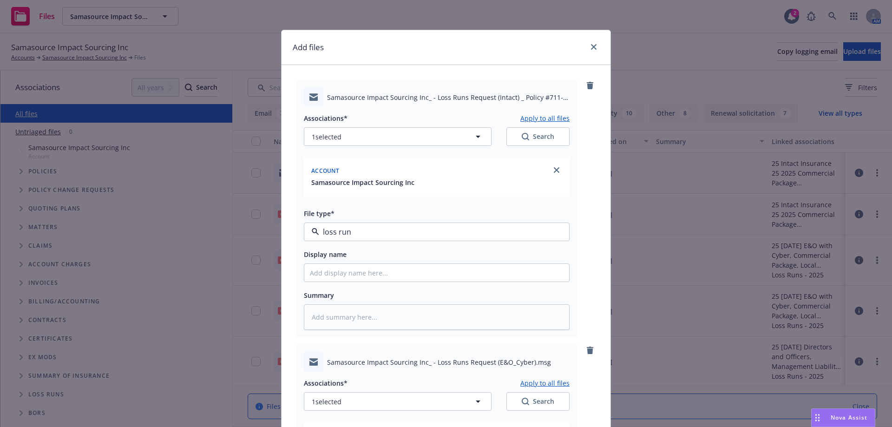
type textarea "x"
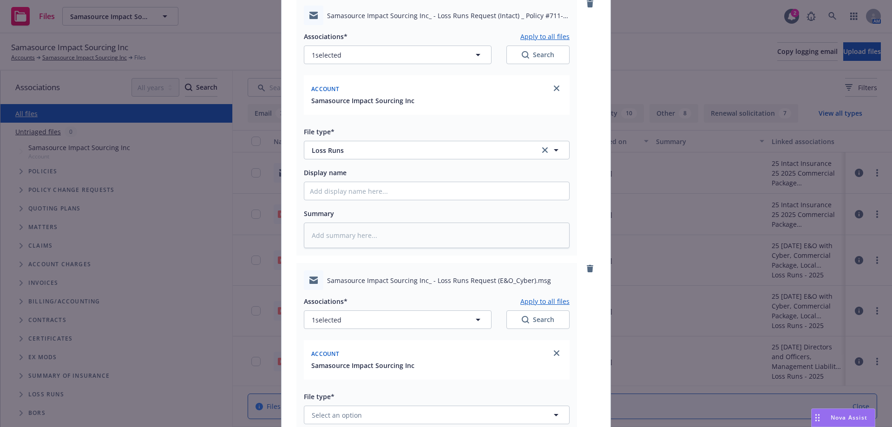
scroll to position [93, 0]
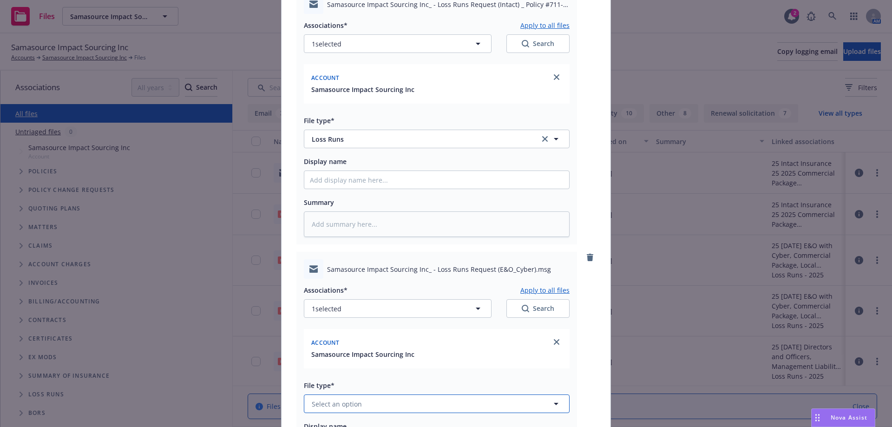
click at [349, 404] on span "Select an option" at bounding box center [337, 404] width 50 height 10
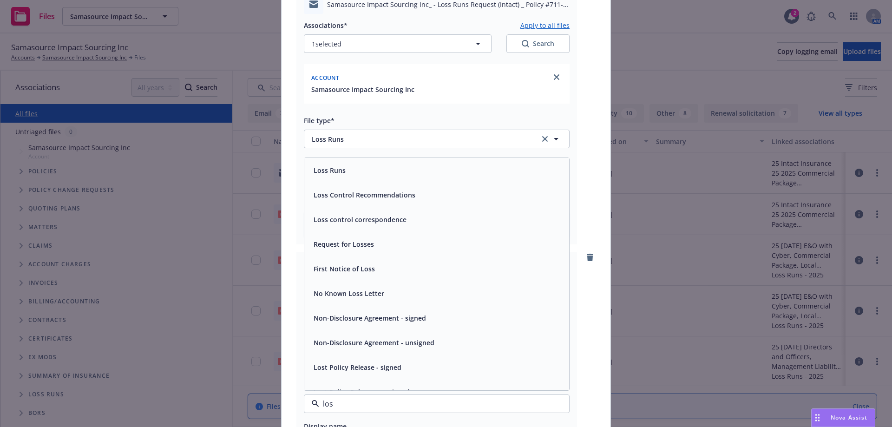
type input "loss"
click at [337, 174] on span "Loss Runs" at bounding box center [330, 170] width 32 height 10
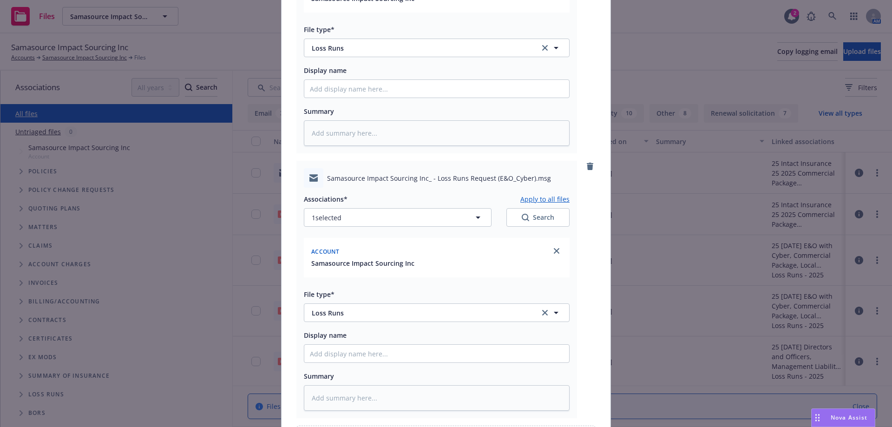
scroll to position [296, 0]
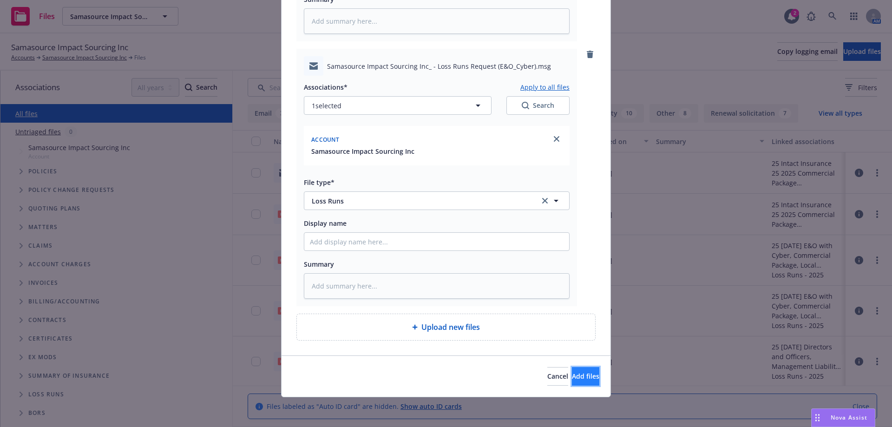
click at [572, 374] on span "Add files" at bounding box center [585, 376] width 27 height 9
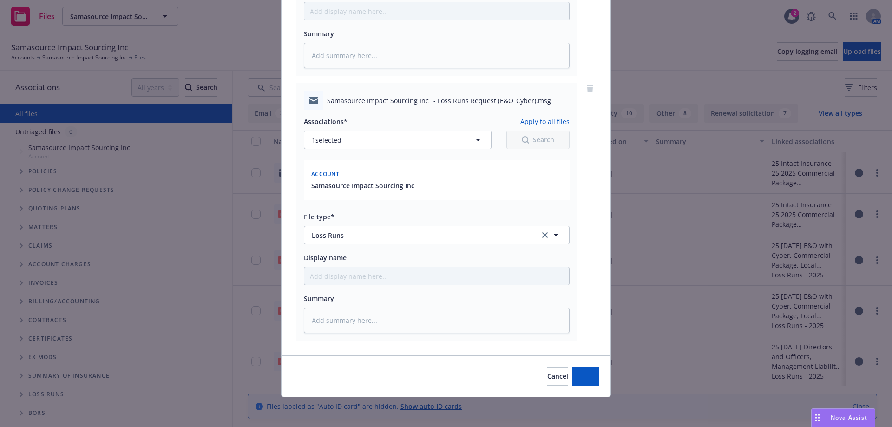
scroll to position [261, 0]
type textarea "x"
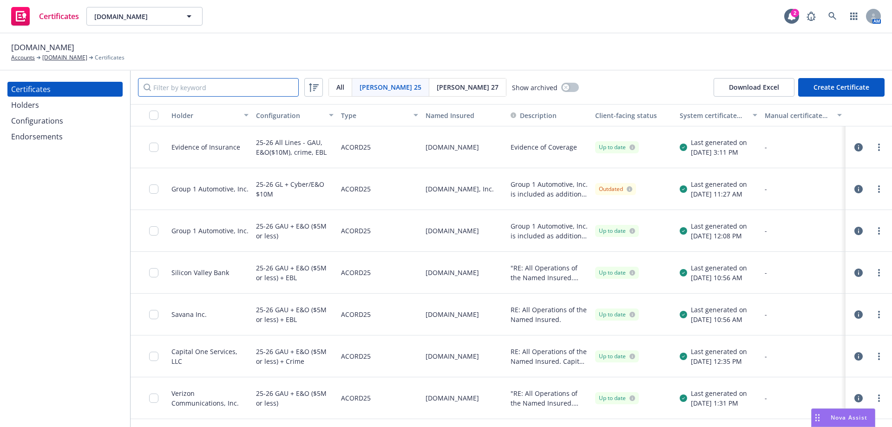
click at [208, 89] on input "Filter by keyword" at bounding box center [218, 87] width 161 height 19
paste input "group 1"
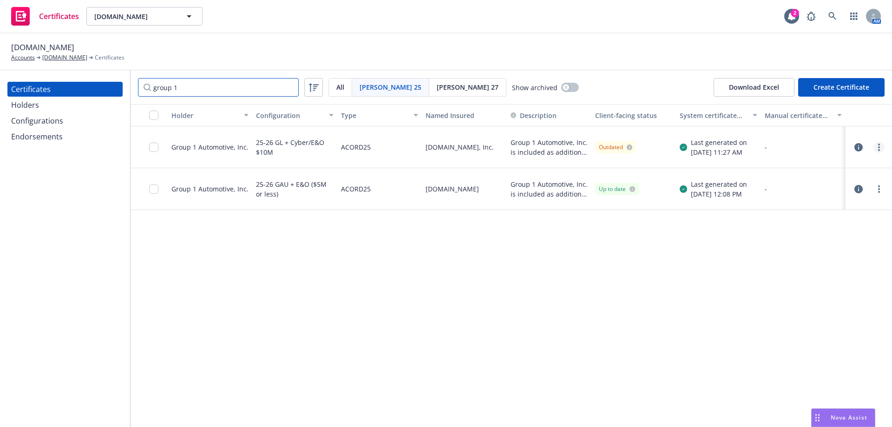
type input "group 1"
click at [876, 152] on link "more" at bounding box center [878, 147] width 11 height 11
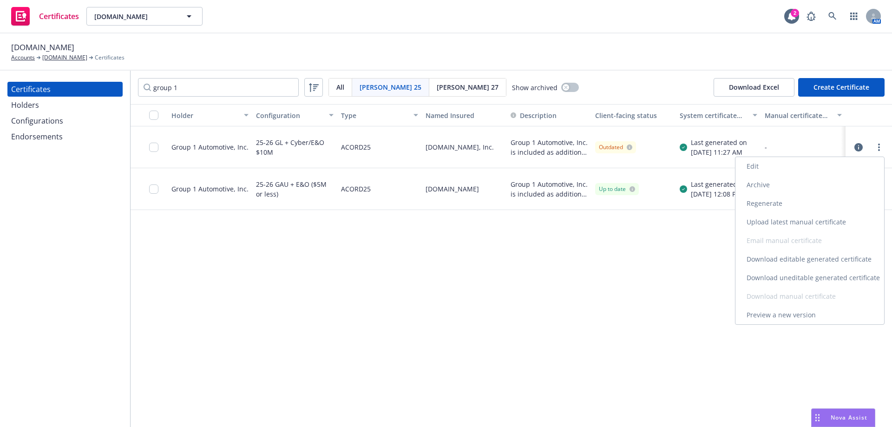
click at [845, 282] on link "Download uneditable generated certificate" at bounding box center [809, 277] width 149 height 19
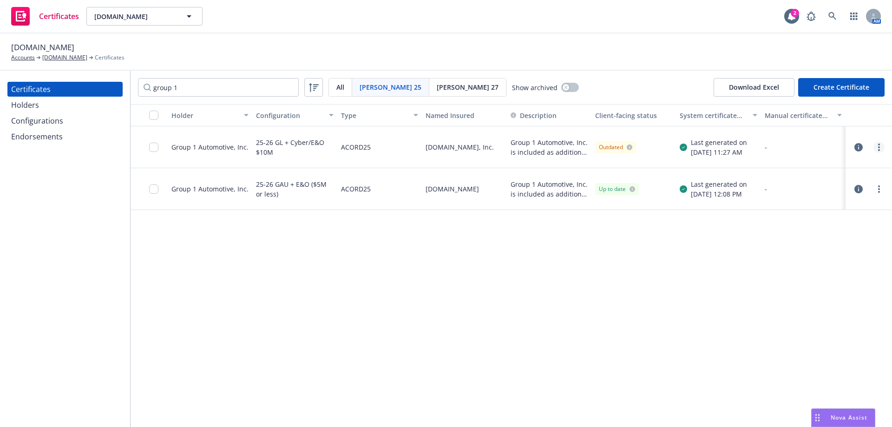
click at [878, 152] on link "more" at bounding box center [878, 147] width 11 height 11
click at [860, 162] on link "Edit" at bounding box center [809, 166] width 149 height 19
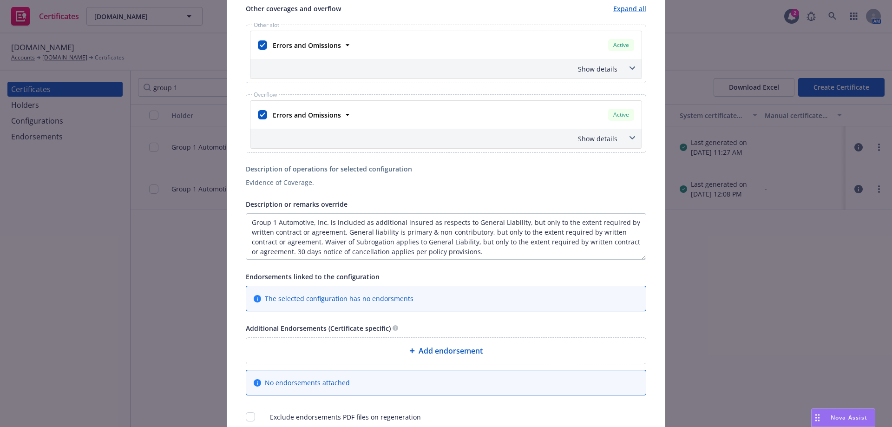
scroll to position [338, 0]
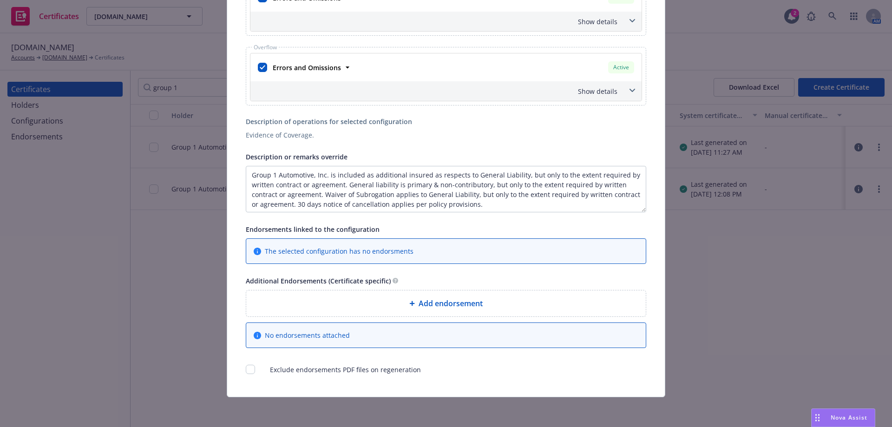
click at [487, 313] on div "Add endorsement" at bounding box center [445, 303] width 399 height 26
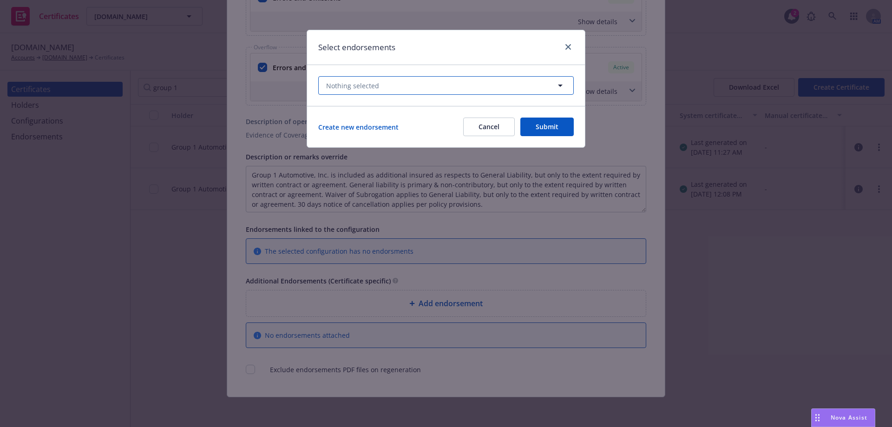
click at [468, 88] on button "Nothing selected" at bounding box center [445, 85] width 255 height 19
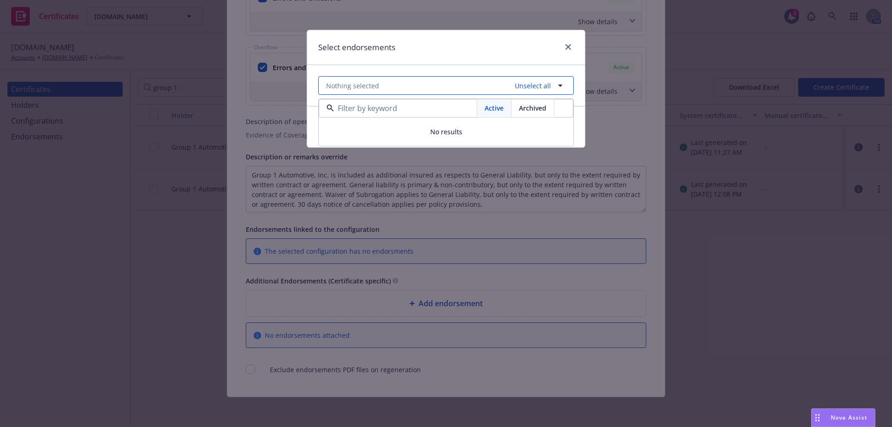
click at [483, 86] on button "Nothing selected Unselect all" at bounding box center [445, 85] width 255 height 19
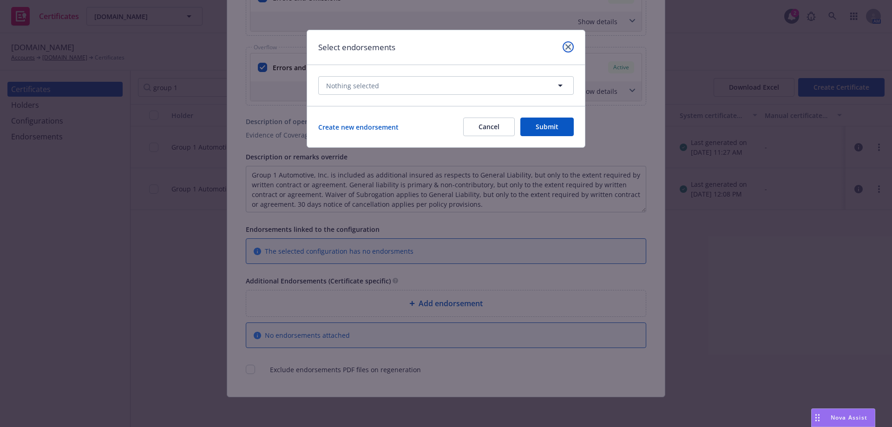
click at [570, 43] on link "close" at bounding box center [567, 46] width 11 height 11
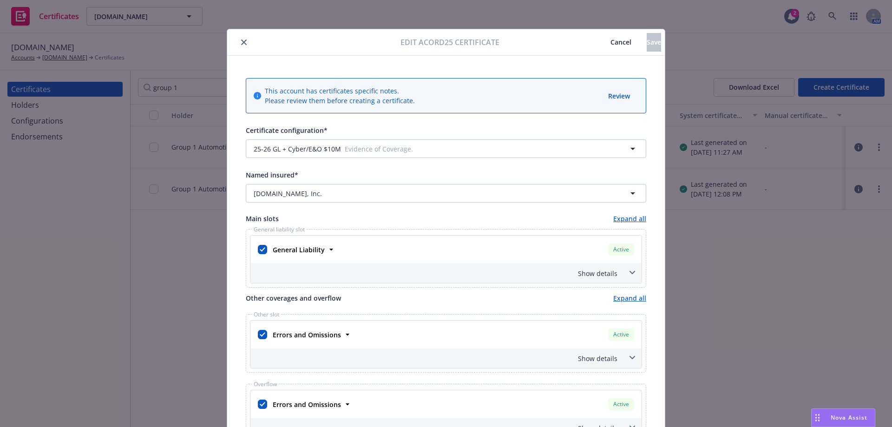
scroll to position [0, 0]
click at [246, 42] on div at bounding box center [316, 43] width 170 height 11
click at [244, 42] on button "close" at bounding box center [243, 43] width 11 height 11
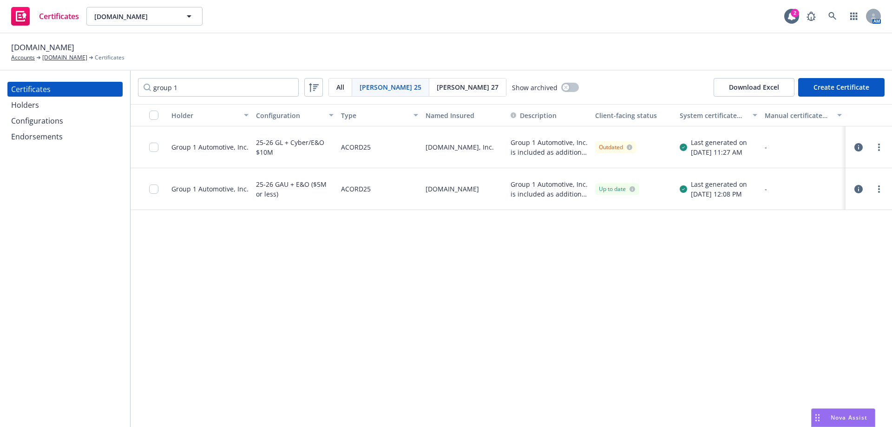
click at [99, 143] on div "Endorsements" at bounding box center [65, 136] width 108 height 15
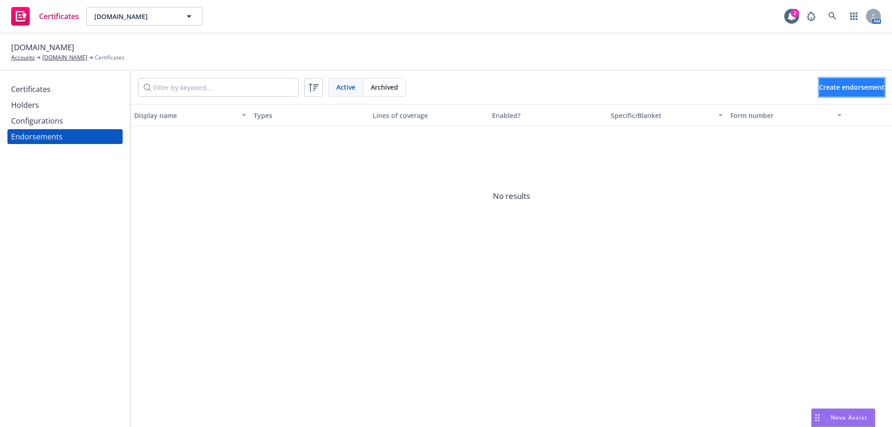
click at [866, 94] on button "Create endorsement" at bounding box center [851, 87] width 65 height 19
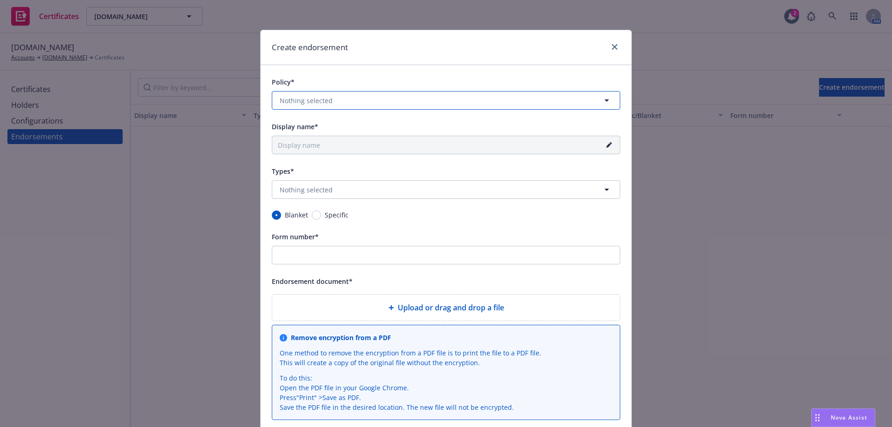
click at [491, 107] on button "Nothing selected" at bounding box center [446, 100] width 348 height 19
click at [374, 99] on button "Nothing selected" at bounding box center [446, 100] width 348 height 19
click at [464, 97] on button "Nothing selected" at bounding box center [446, 100] width 348 height 19
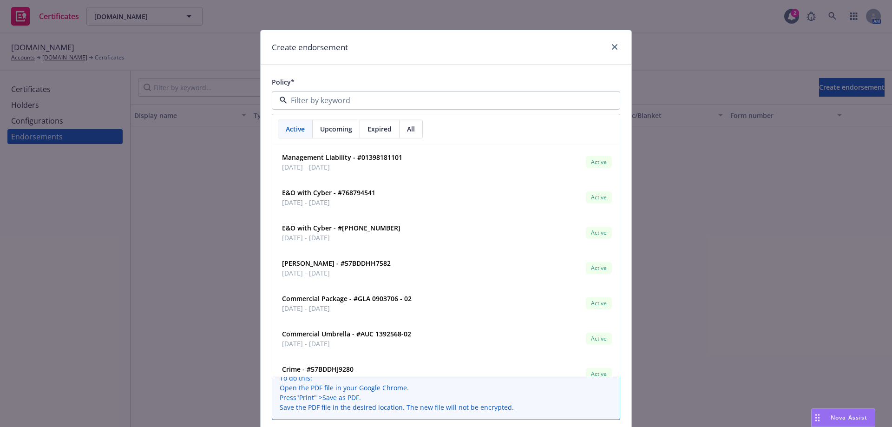
paste input "GLA 0903706 - 02"
type input "GLA 0903706 - 02"
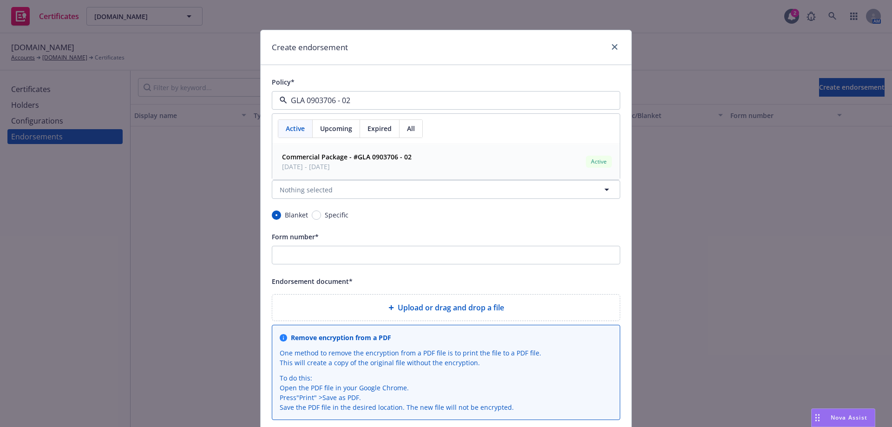
click at [333, 170] on span "[DATE] - [DATE]" at bounding box center [347, 167] width 130 height 10
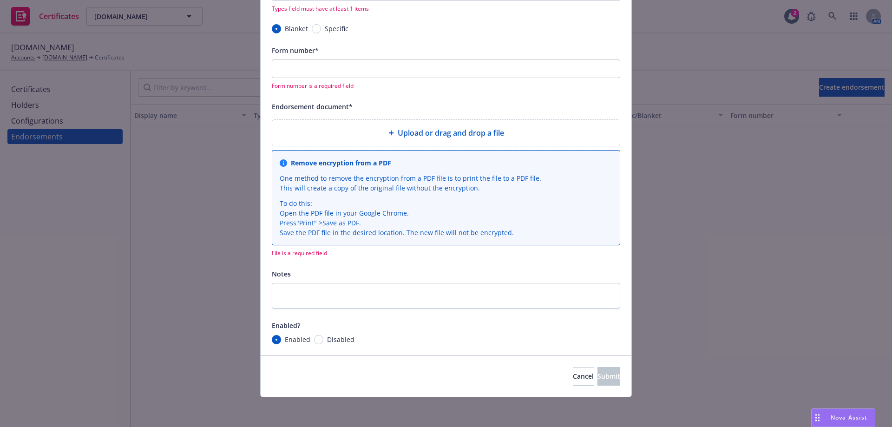
scroll to position [47, 0]
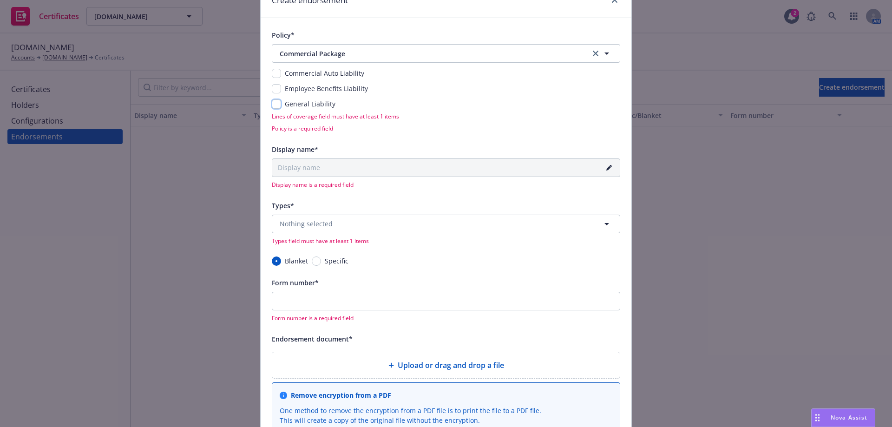
click at [276, 104] on input "checkbox" at bounding box center [276, 103] width 9 height 9
checkbox input "true"
type input "25-26 General Liability Blanket"
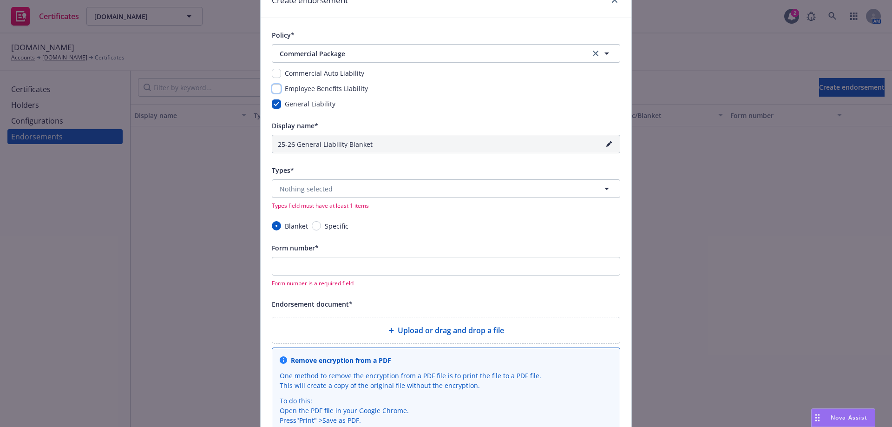
click at [274, 89] on input "checkbox" at bounding box center [276, 88] width 9 height 9
checkbox input "true"
type input "25-26 Employee Benefits Liability, General Liability Blanket"
click at [274, 73] on input "checkbox" at bounding box center [276, 73] width 9 height 9
checkbox input "true"
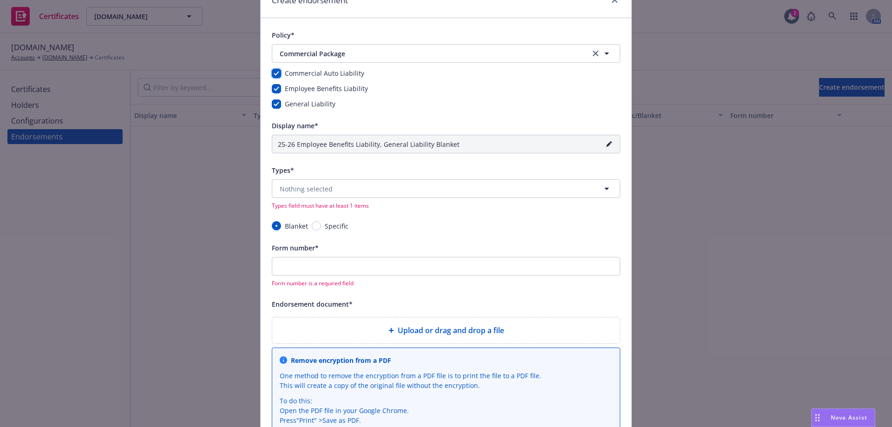
type input "25-26 Commercial Auto Liability, Employee Benefits Liability, General Liability…"
click at [274, 86] on input "checkbox" at bounding box center [276, 88] width 9 height 9
checkbox input "false"
type input "25-26 Commercial Auto Liability, General Liability Blanket"
click at [272, 71] on input "checkbox" at bounding box center [276, 73] width 9 height 9
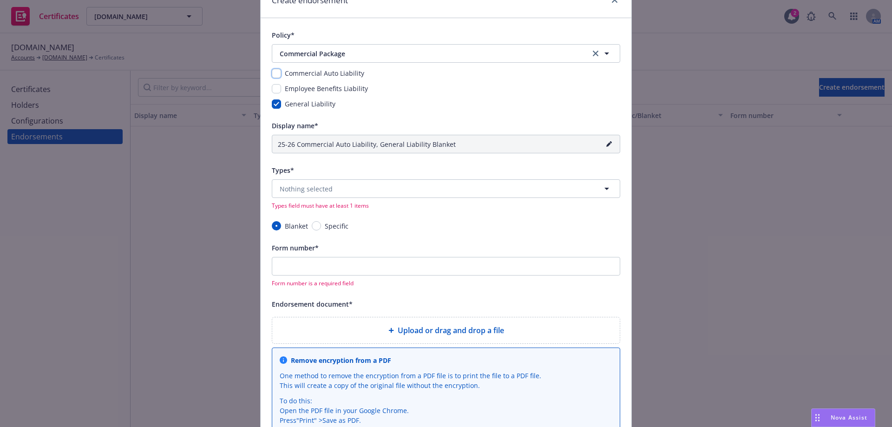
checkbox input "false"
type input "25-26 General Liability Blanket"
click at [368, 191] on button "Nothing selected" at bounding box center [446, 188] width 348 height 19
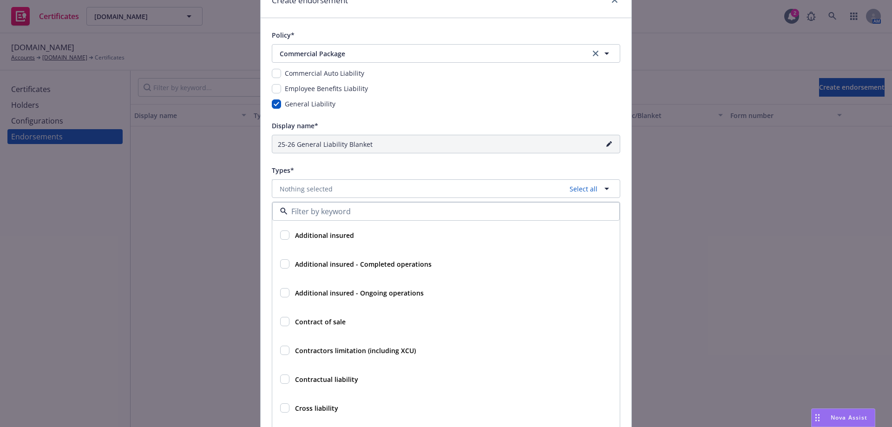
click at [390, 268] on strong "Additional insured - Completed operations" at bounding box center [363, 264] width 137 height 9
checkbox input "true"
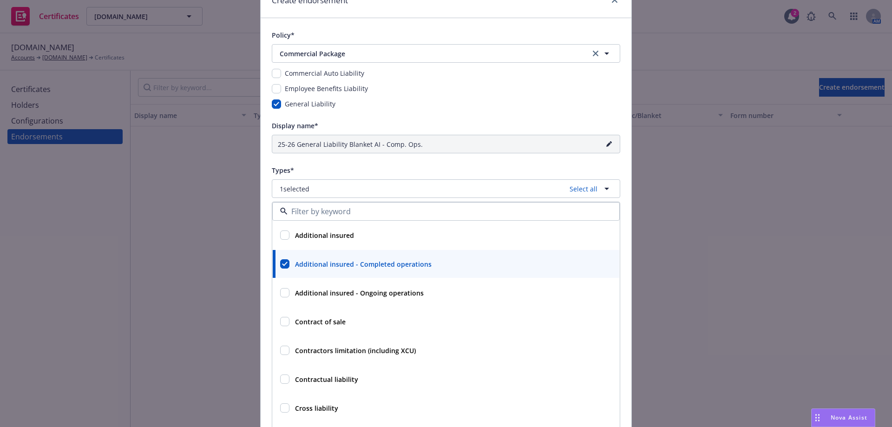
click at [425, 167] on div "Types*" at bounding box center [446, 169] width 348 height 11
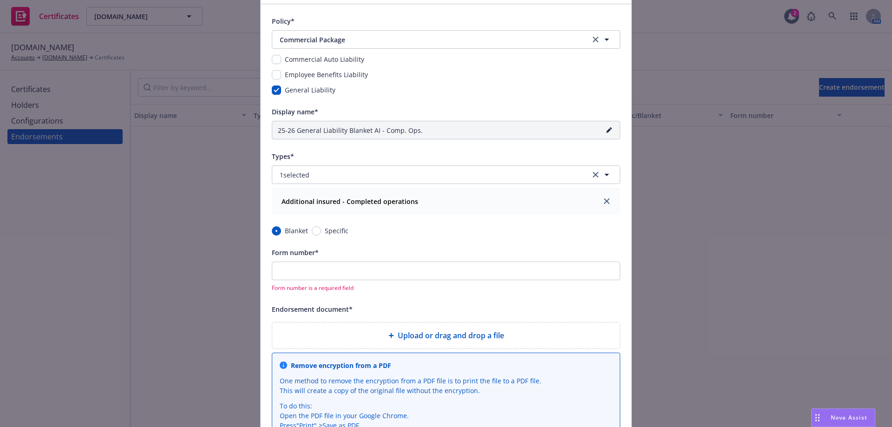
scroll to position [139, 0]
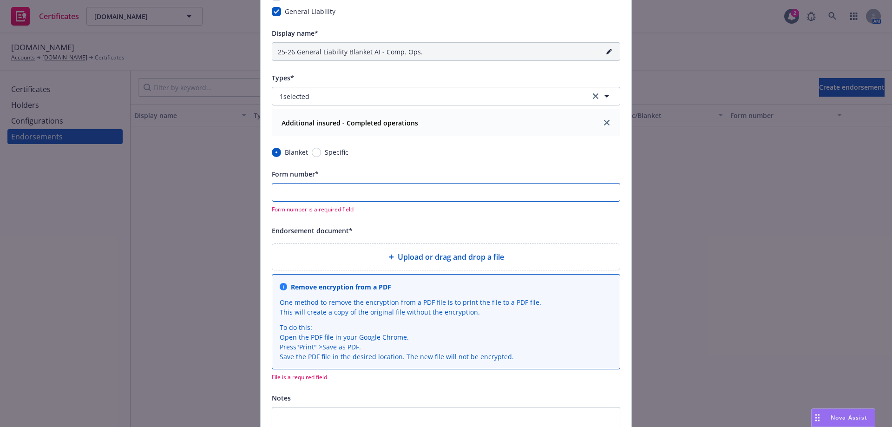
click at [336, 199] on input "Form number*" at bounding box center [446, 192] width 348 height 19
paste input "U-GL-2220-A CW (08/21)"
type input "25-26 General Liability Blanket AI - Comp. Ops. (U-GL-2220-A CW (08/21))"
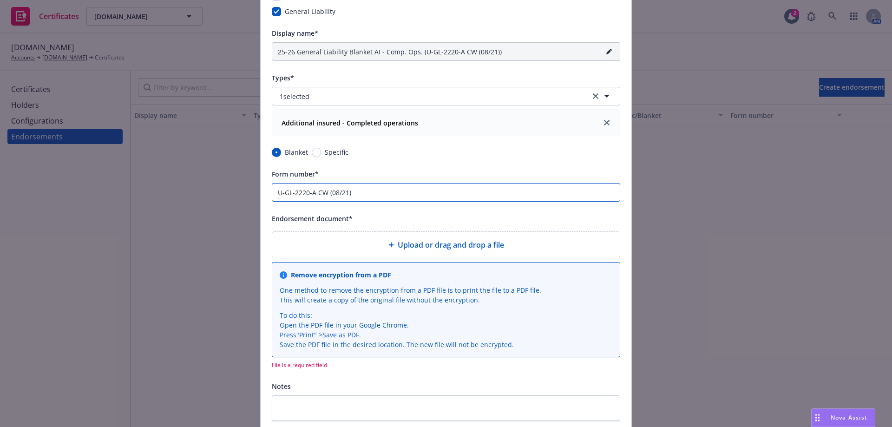
type input "U-GL-2220-A CW (08/21)"
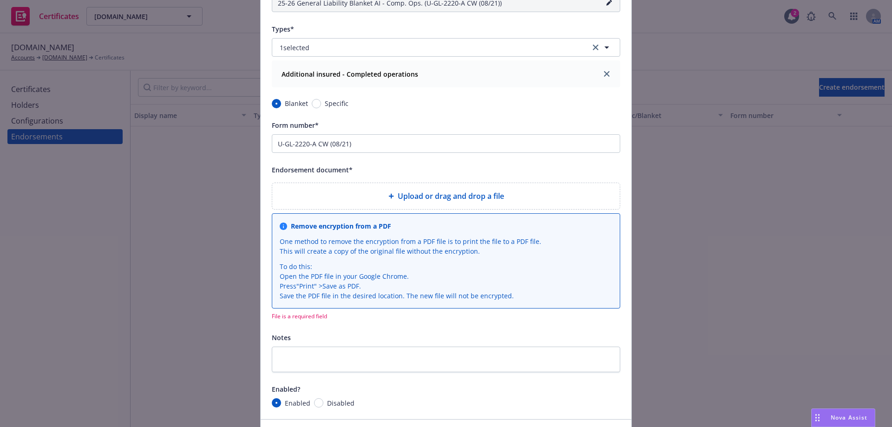
scroll to position [232, 0]
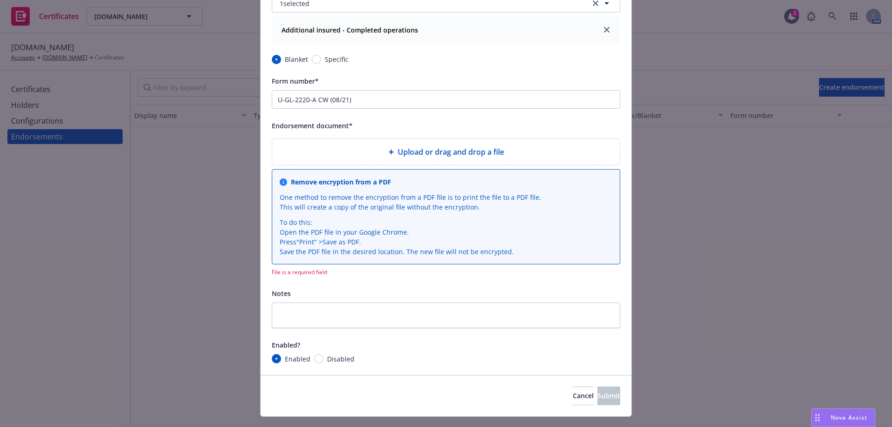
click at [441, 146] on div "Upload or drag and drop a file" at bounding box center [445, 152] width 347 height 26
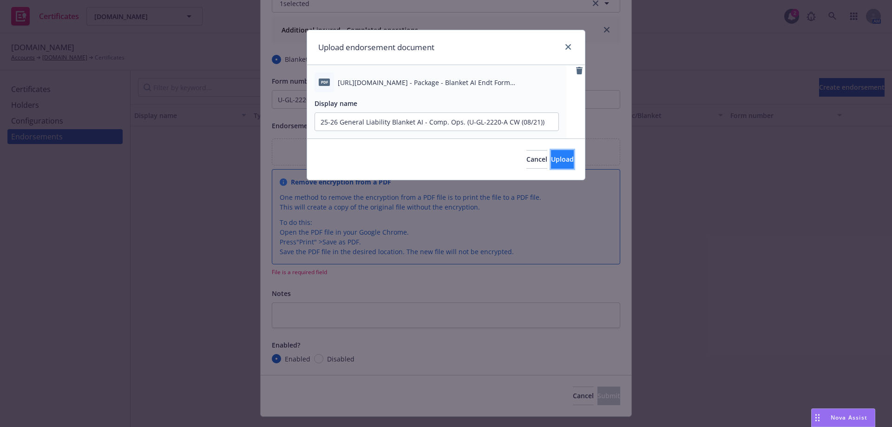
click at [563, 157] on button "Upload" at bounding box center [562, 159] width 23 height 19
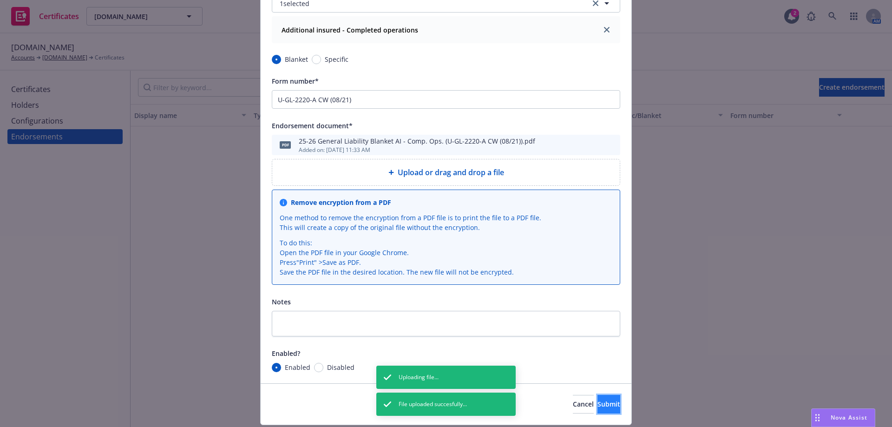
click at [597, 408] on span "Submit" at bounding box center [608, 403] width 23 height 9
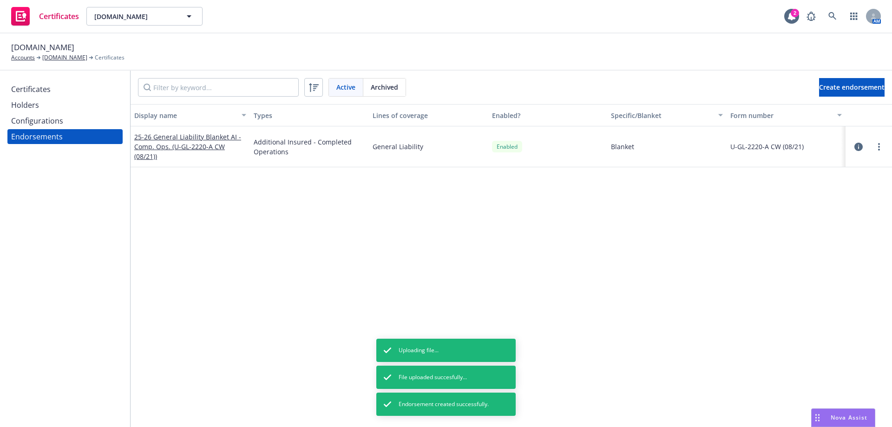
click at [110, 93] on div "Certificates" at bounding box center [65, 89] width 108 height 15
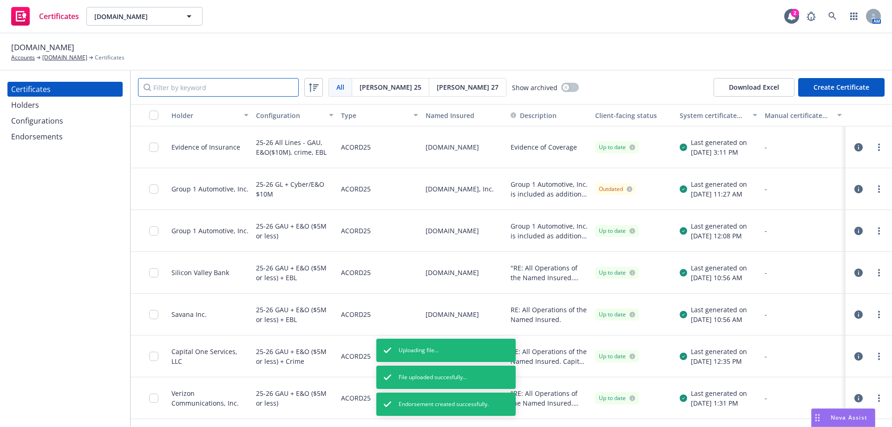
click at [148, 90] on input "Filter by keyword" at bounding box center [218, 87] width 161 height 19
click at [873, 189] on link "more" at bounding box center [878, 188] width 11 height 11
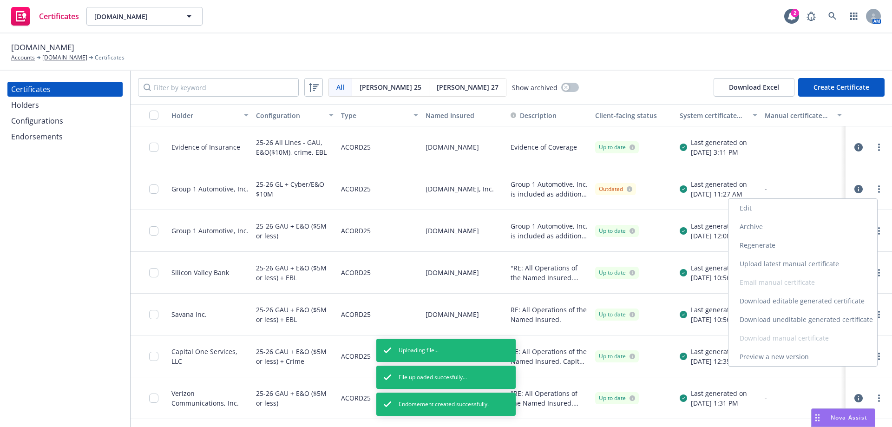
click at [844, 210] on link "Edit" at bounding box center [802, 208] width 149 height 19
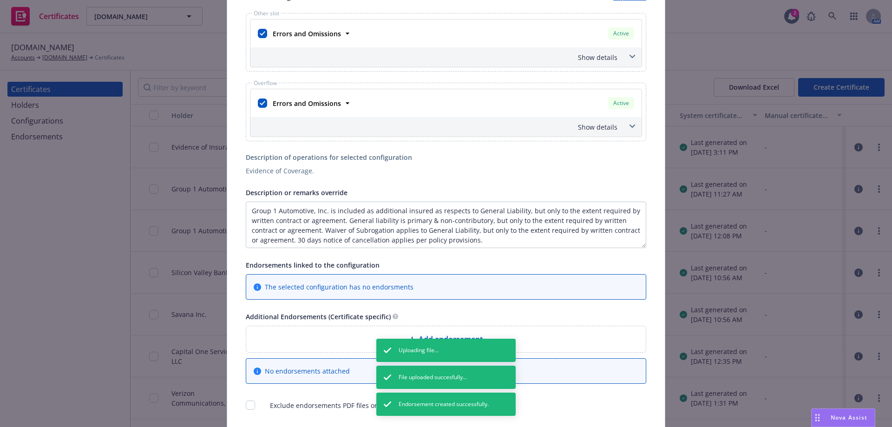
scroll to position [349, 0]
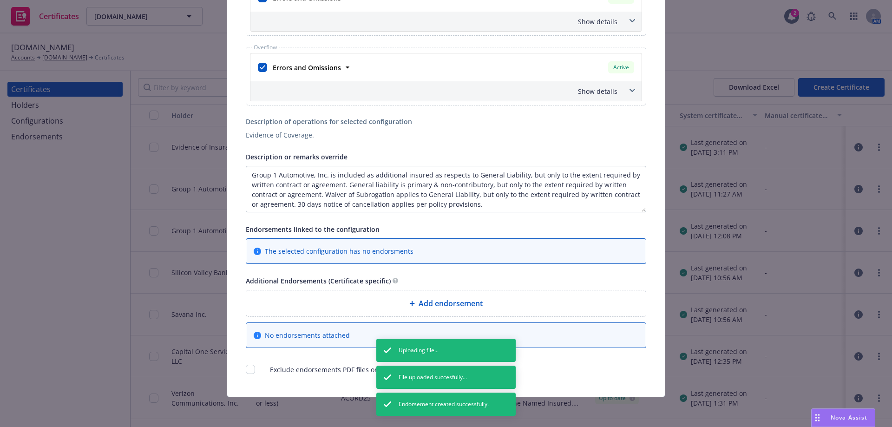
click at [469, 305] on span "Add endorsement" at bounding box center [450, 303] width 64 height 11
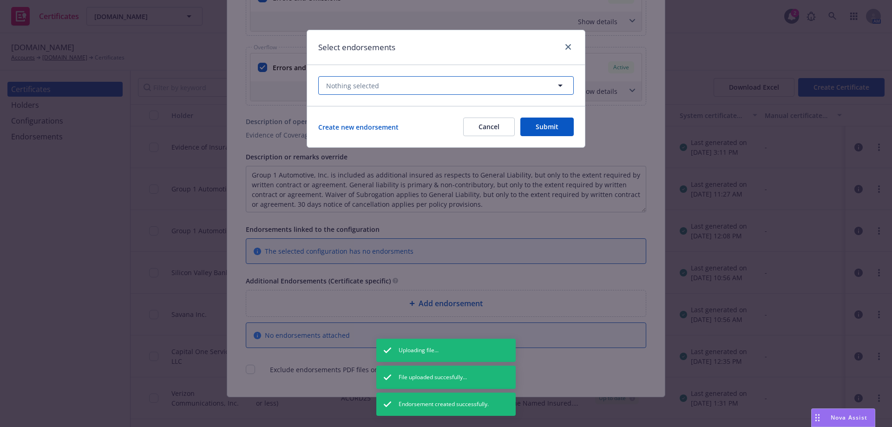
click at [381, 76] on button "Nothing selected" at bounding box center [445, 85] width 255 height 19
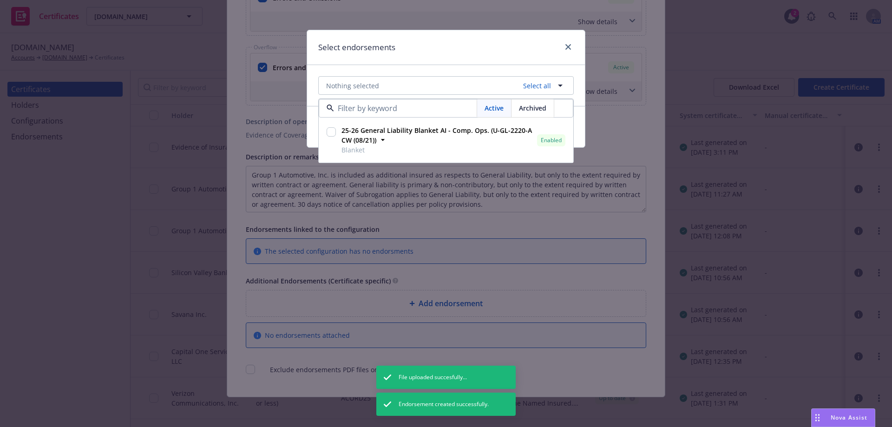
click at [335, 133] on input "checkbox" at bounding box center [331, 131] width 9 height 9
checkbox input "true"
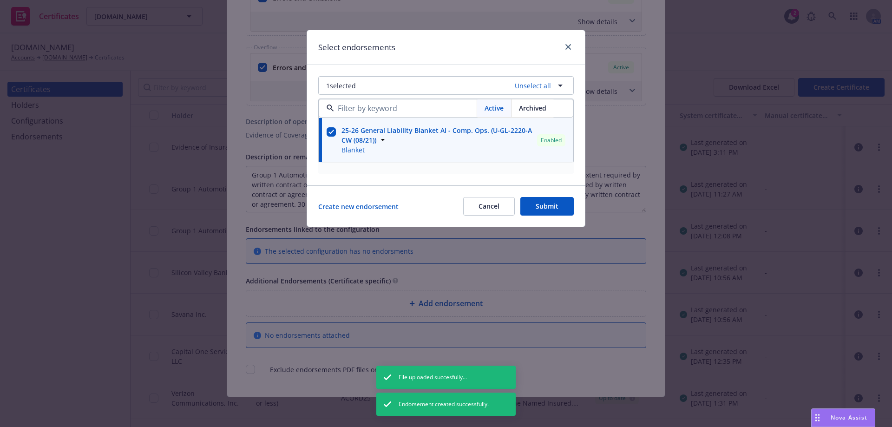
click at [540, 213] on button "Submit" at bounding box center [546, 206] width 53 height 19
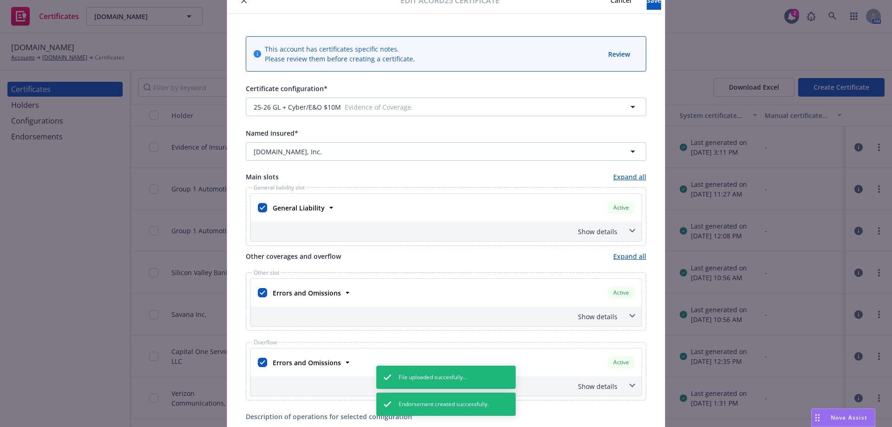
scroll to position [0, 0]
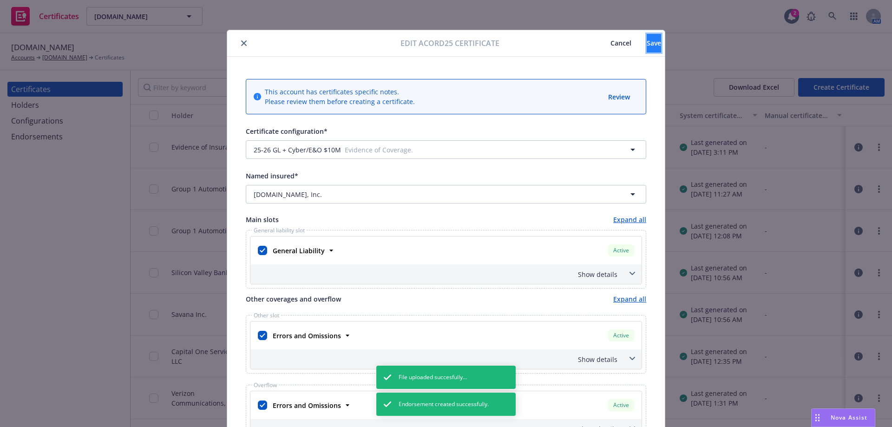
click at [647, 47] on button "Save" at bounding box center [654, 43] width 14 height 19
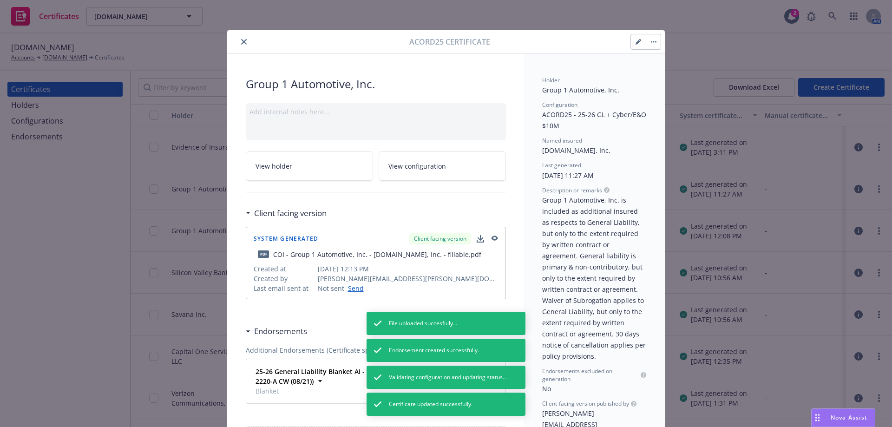
click at [648, 39] on button "button" at bounding box center [653, 41] width 15 height 15
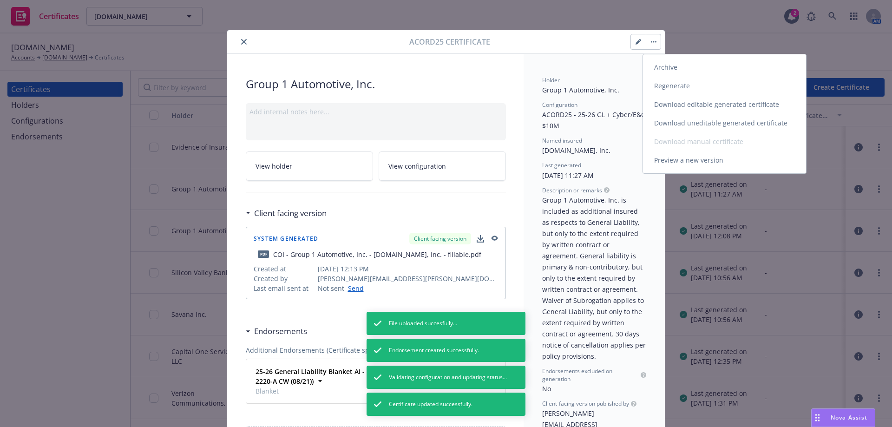
click at [684, 92] on link "Regenerate" at bounding box center [724, 86] width 163 height 19
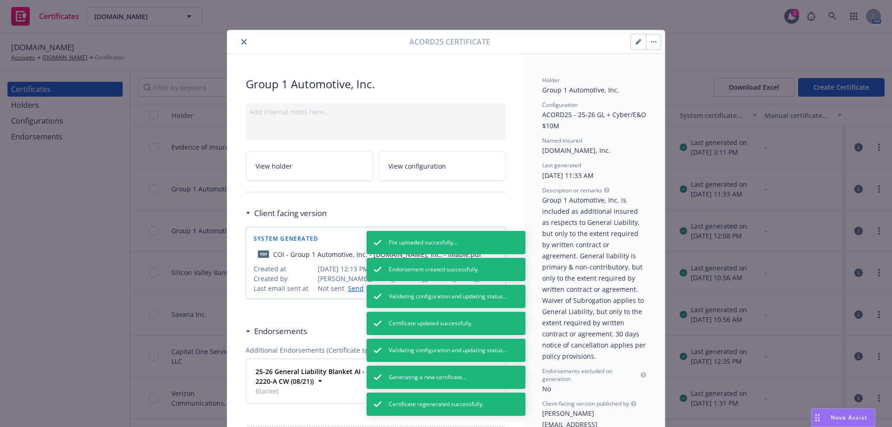
click at [238, 39] on button "close" at bounding box center [243, 41] width 11 height 11
